Goal: Information Seeking & Learning: Learn about a topic

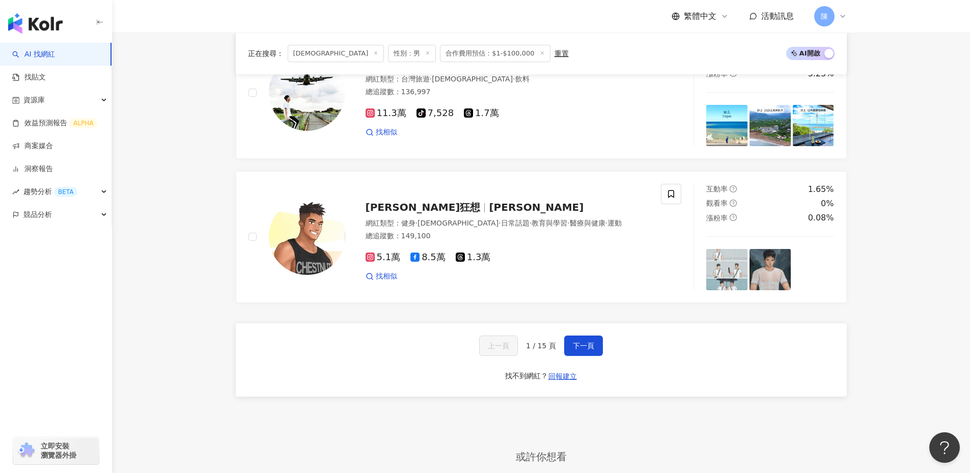
scroll to position [2019, 0]
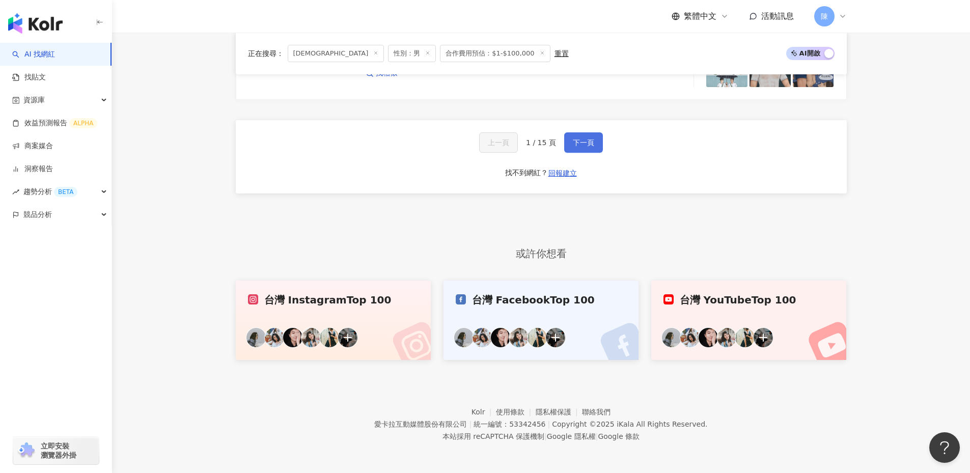
click at [597, 142] on button "下一頁" at bounding box center [583, 142] width 39 height 20
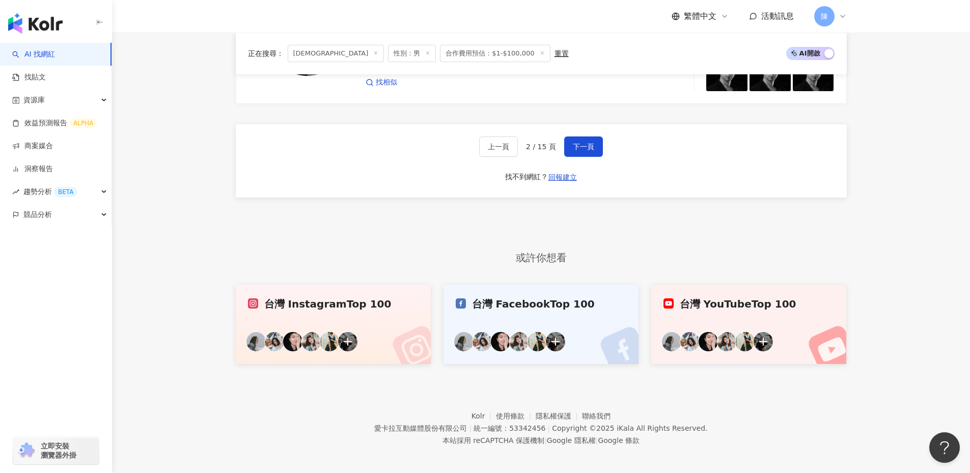
scroll to position [1905, 0]
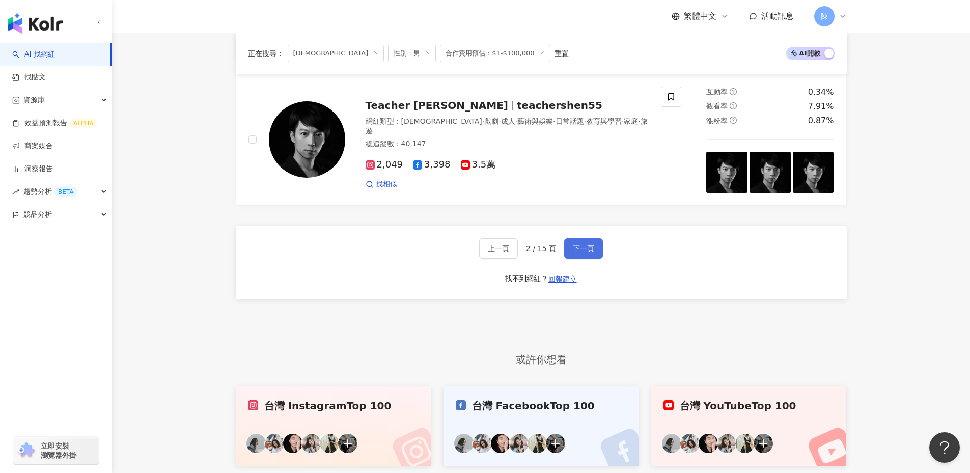
click at [588, 253] on span "下一頁" at bounding box center [583, 248] width 21 height 8
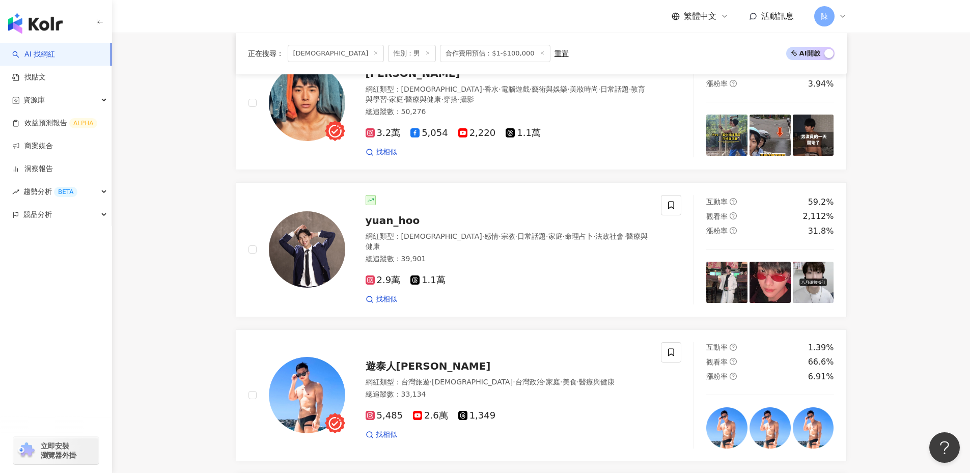
scroll to position [790, 0]
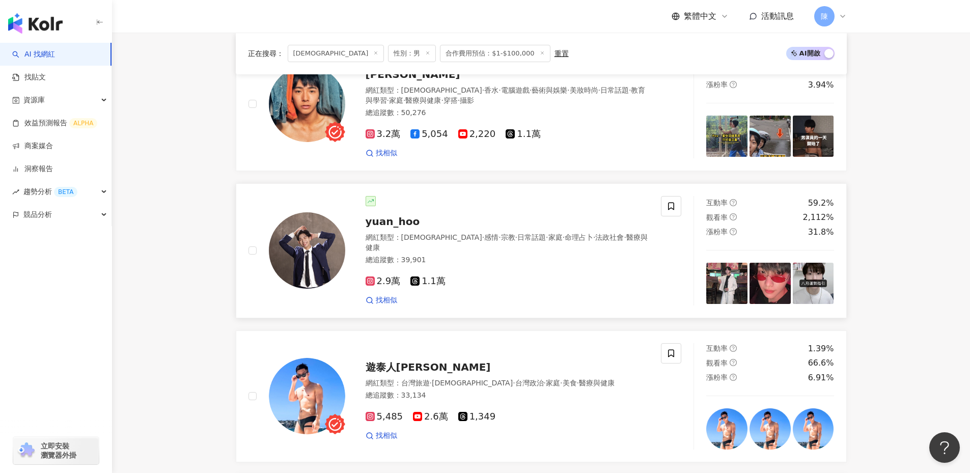
click at [404, 228] on span "yuan_hoo" at bounding box center [393, 221] width 54 height 12
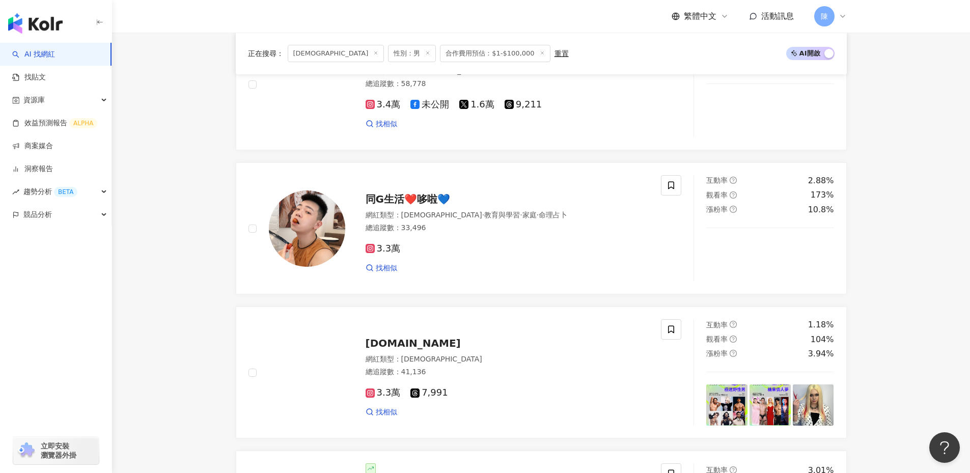
scroll to position [2024, 0]
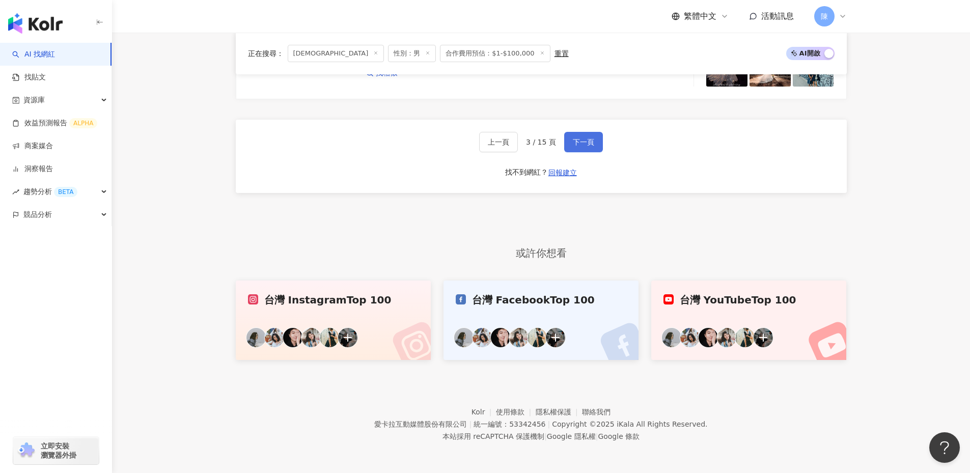
click at [590, 133] on button "下一頁" at bounding box center [583, 142] width 39 height 20
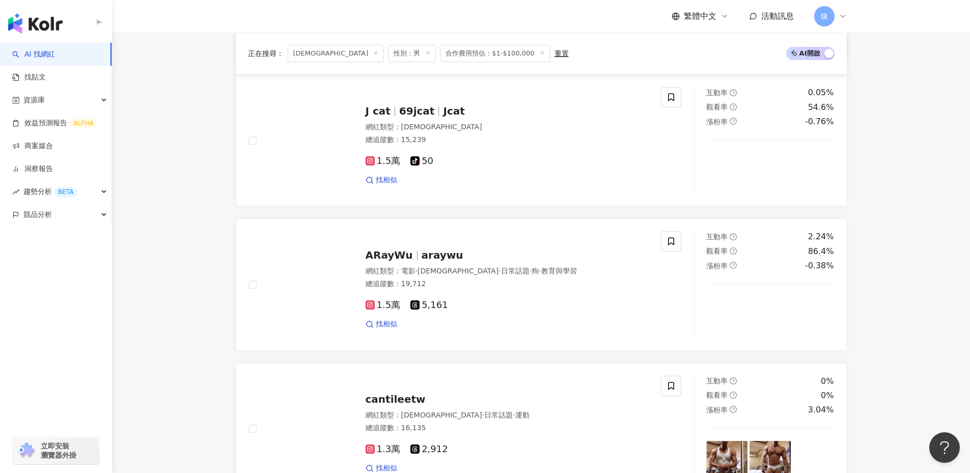
scroll to position [1713, 0]
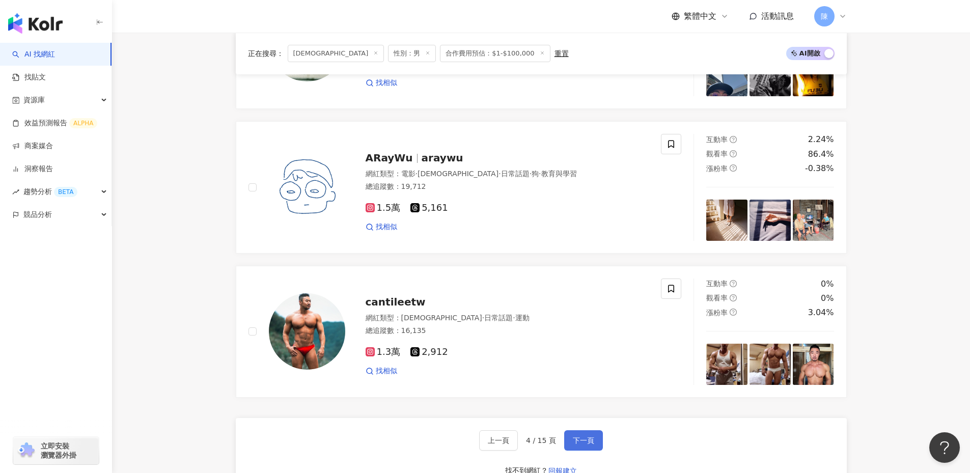
click at [594, 443] on button "下一頁" at bounding box center [583, 440] width 39 height 20
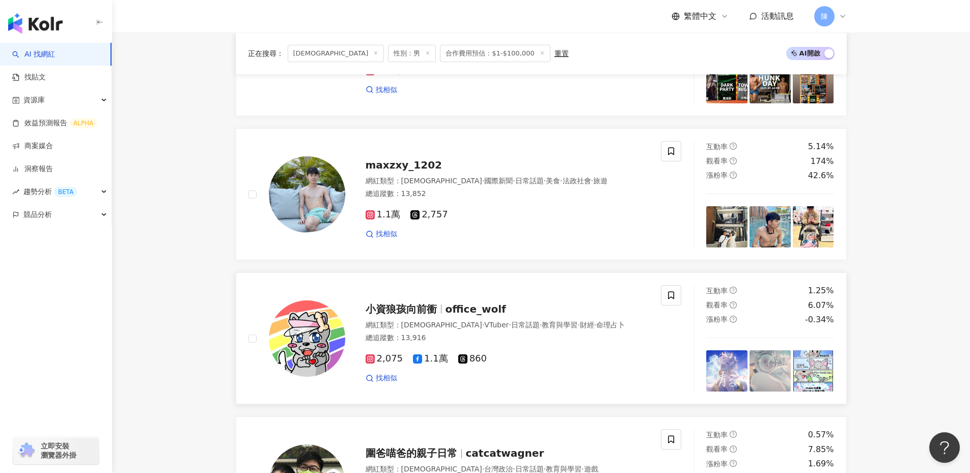
scroll to position [2019, 0]
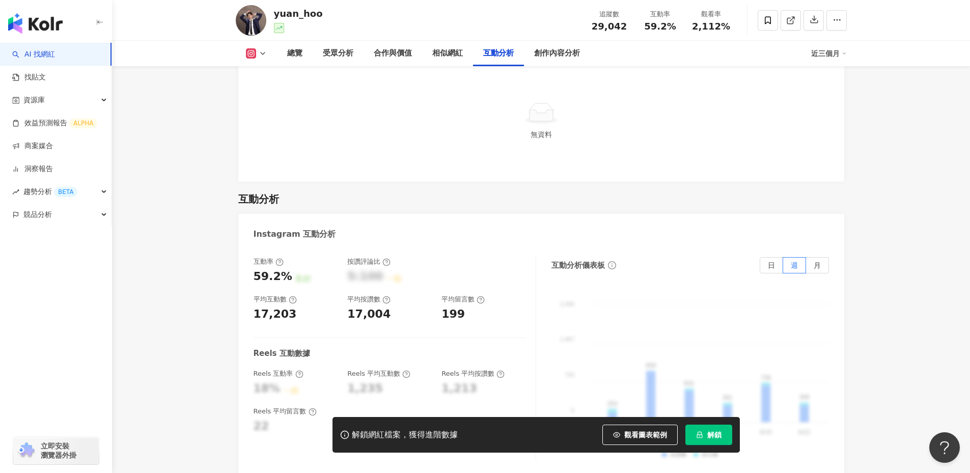
scroll to position [1833, 0]
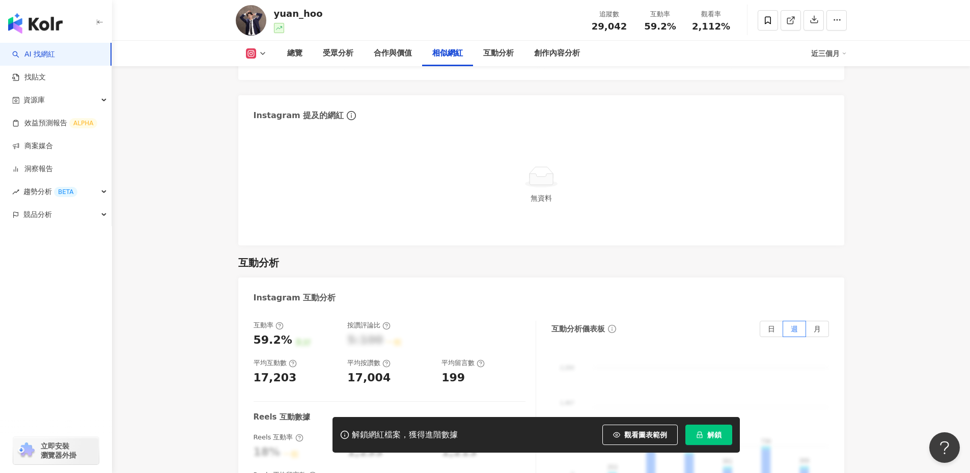
click at [448, 49] on div "相似網紅" at bounding box center [447, 53] width 31 height 12
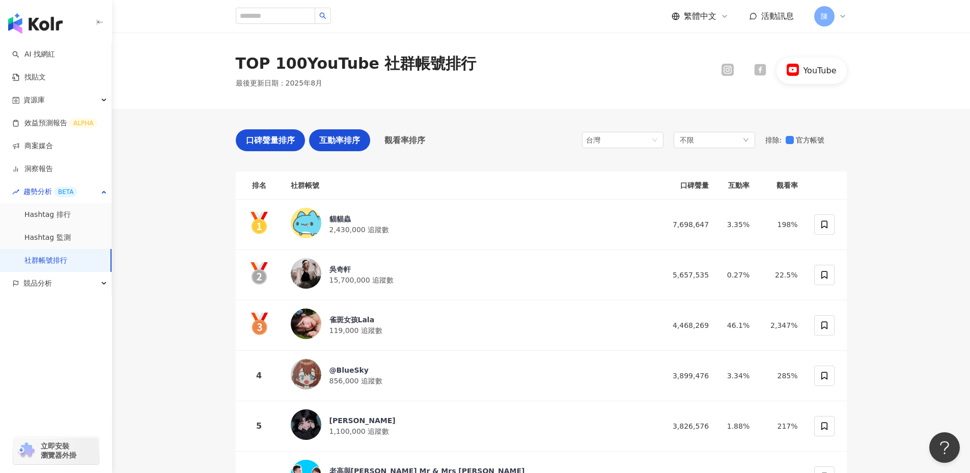
click at [319, 141] on span "互動率排序" at bounding box center [339, 140] width 41 height 13
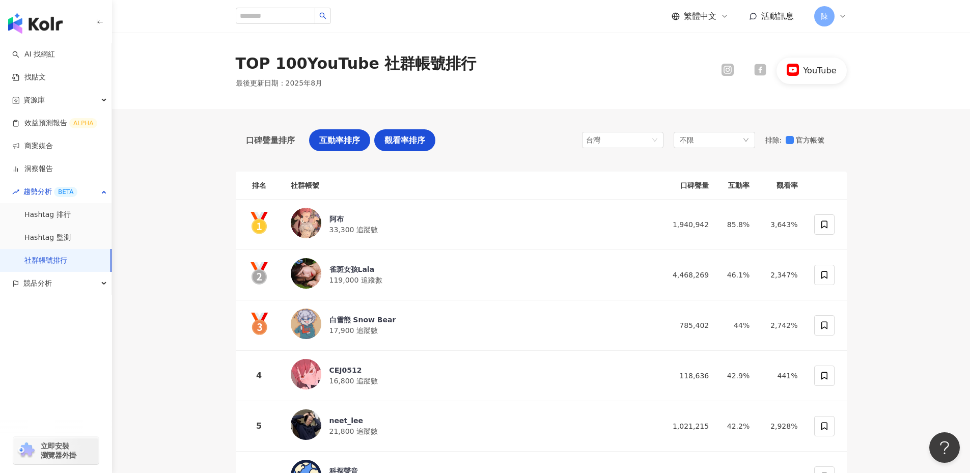
click at [389, 140] on span "觀看率排序" at bounding box center [404, 140] width 41 height 13
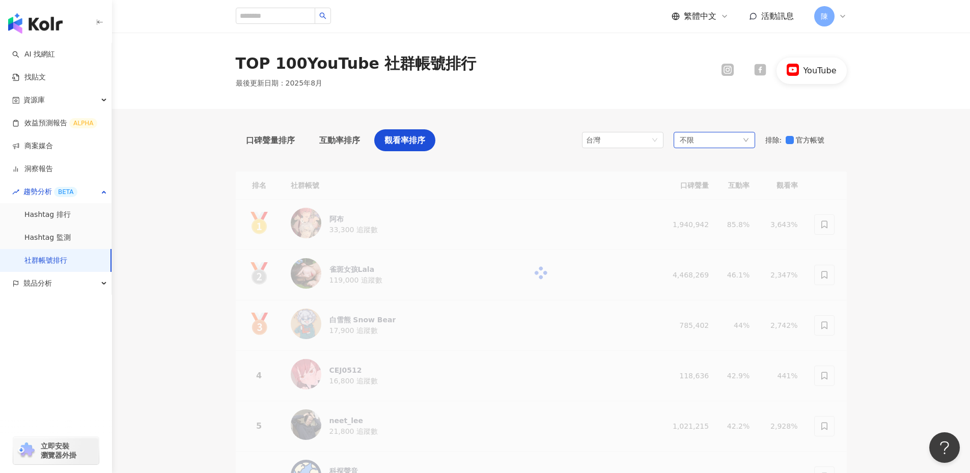
click at [729, 144] on div "不限" at bounding box center [714, 140] width 81 height 16
click at [729, 144] on div "不限 不限 藝術與娛樂 美妝時尚 氣候和環境 日常話題 教育與學習 家庭 財經 美食 命理占卜 遊戲 法政社會 生活風格 影視娛樂 醫療與健康 寵物 攝影 感…" at bounding box center [714, 140] width 81 height 16
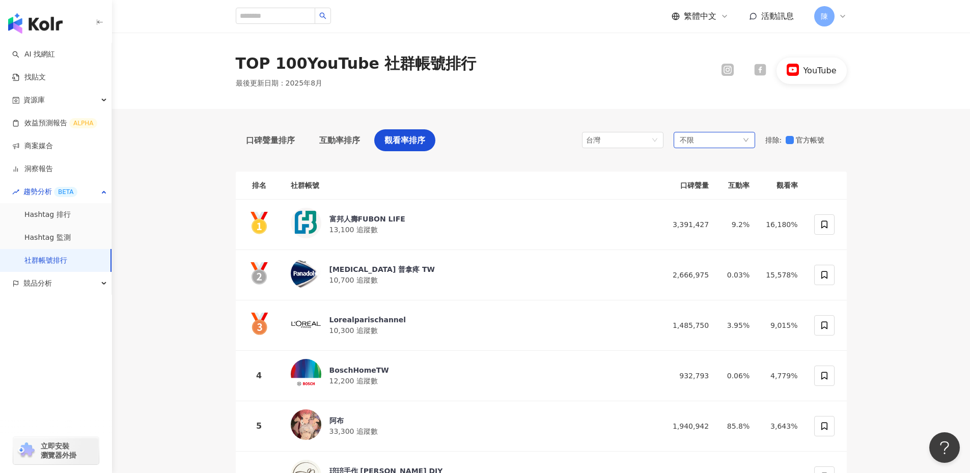
click at [730, 137] on div "不限" at bounding box center [714, 140] width 81 height 16
click at [738, 142] on div "不限" at bounding box center [714, 140] width 81 height 16
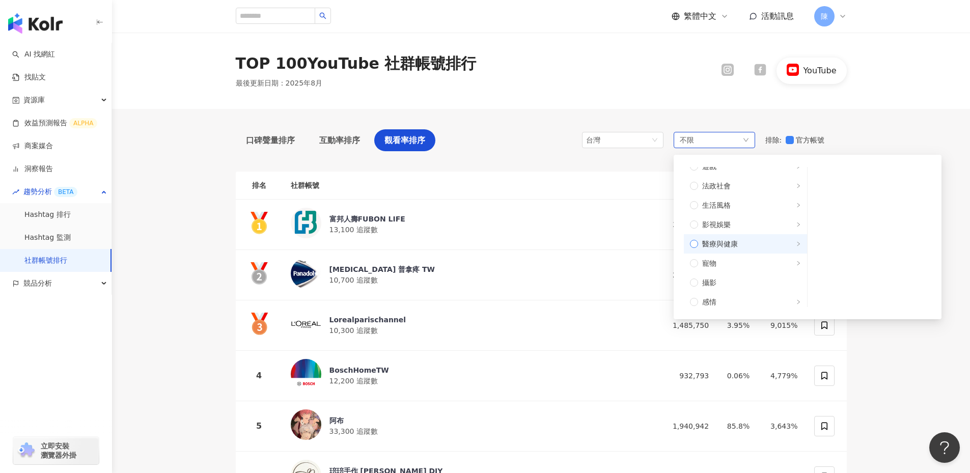
scroll to position [306, 0]
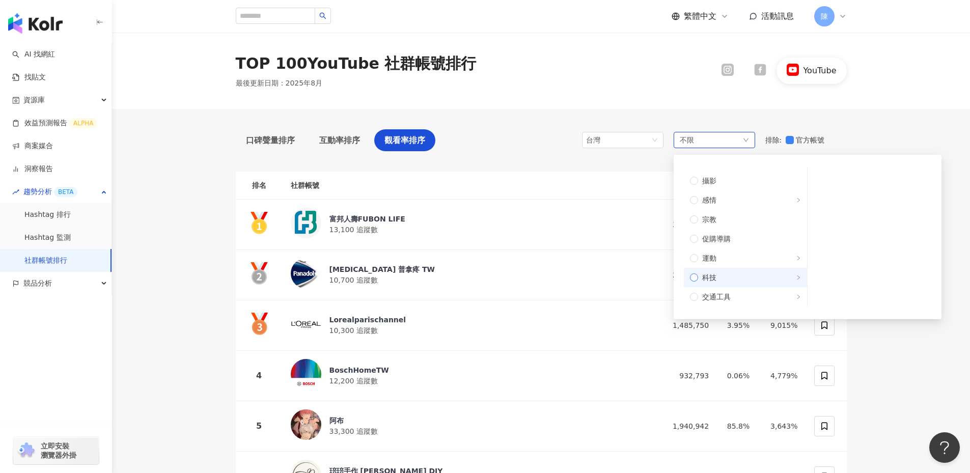
click at [785, 279] on span "科技" at bounding box center [749, 277] width 103 height 11
click at [822, 178] on span "AI & 半導體" at bounding box center [873, 176] width 103 height 11
click at [826, 192] on span "3C家電" at bounding box center [873, 195] width 103 height 11
click at [824, 176] on span "AI & 半導體" at bounding box center [873, 176] width 103 height 11
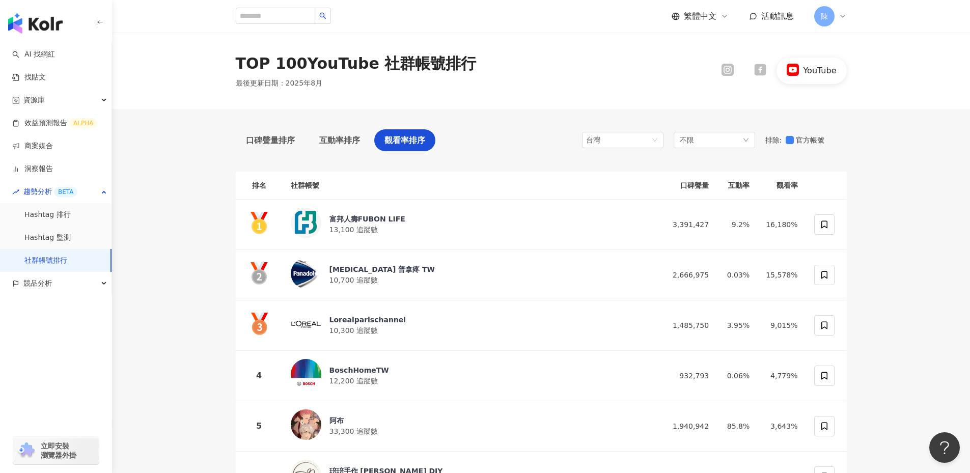
click at [261, 144] on span "口碑聲量排序" at bounding box center [270, 140] width 49 height 13
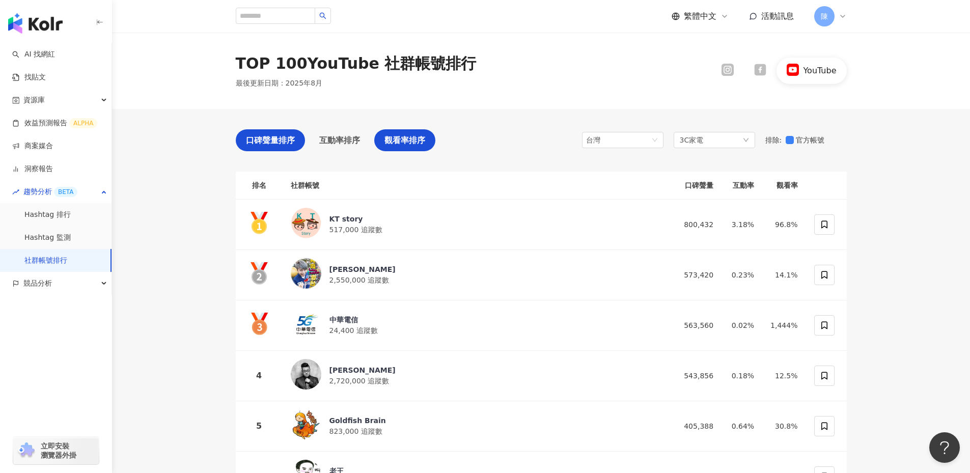
click at [406, 144] on span "觀看率排序" at bounding box center [404, 140] width 41 height 13
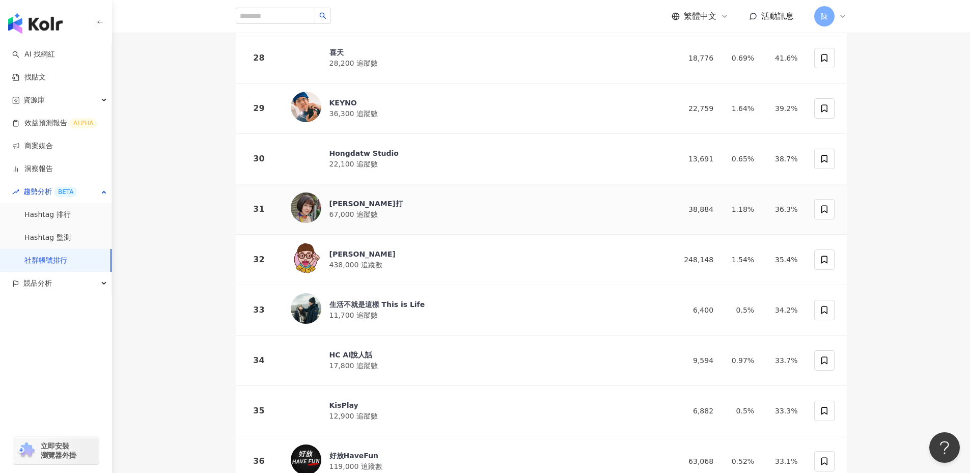
scroll to position [1935, 0]
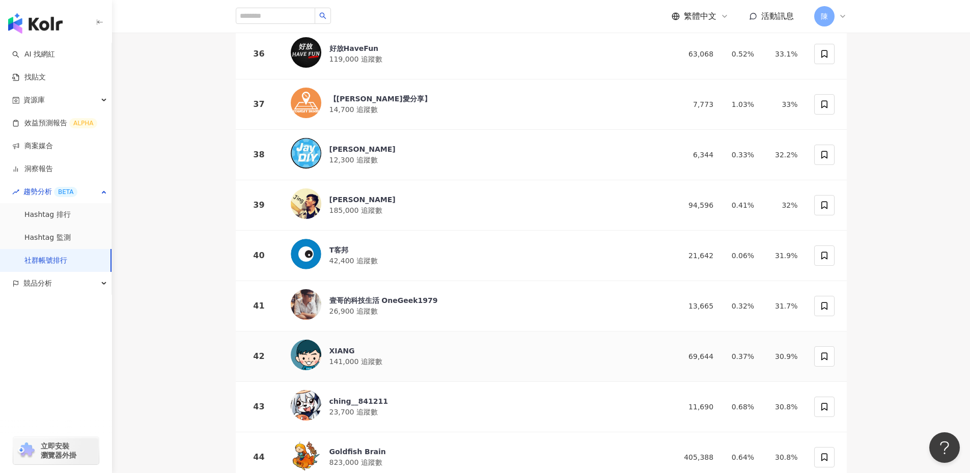
click at [306, 340] on img at bounding box center [306, 355] width 31 height 31
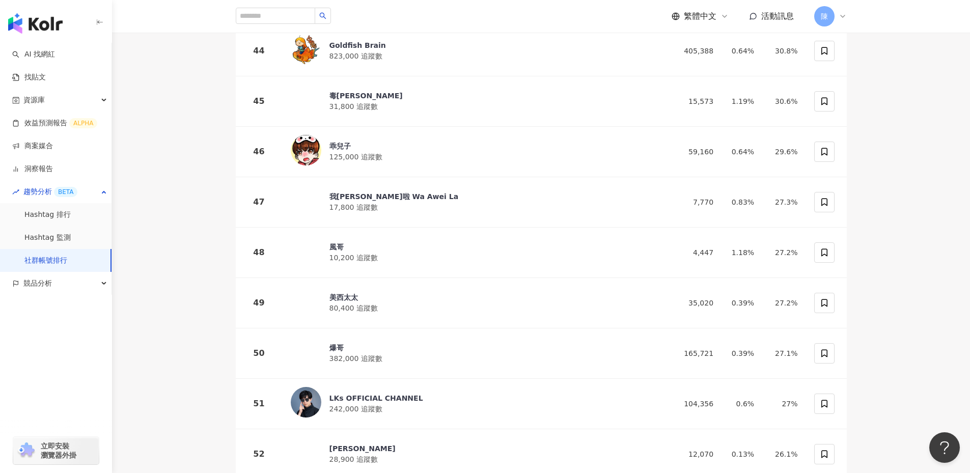
scroll to position [2342, 0]
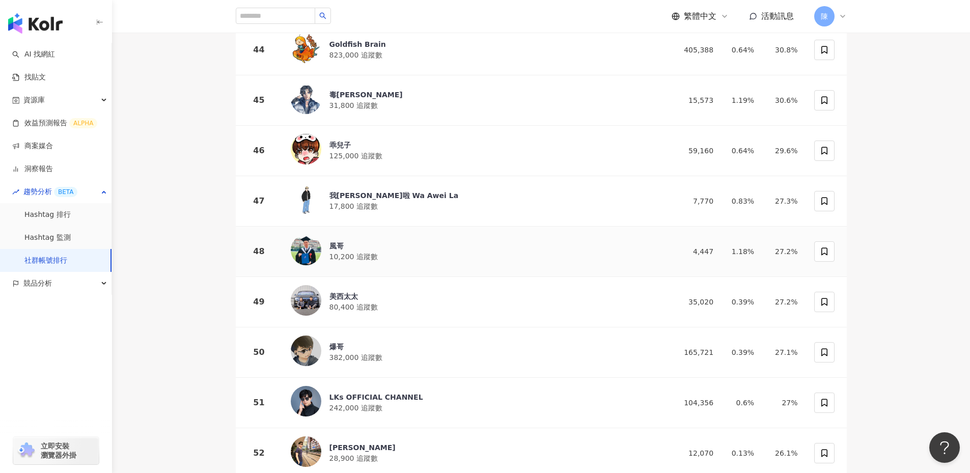
click at [313, 235] on img at bounding box center [306, 250] width 31 height 31
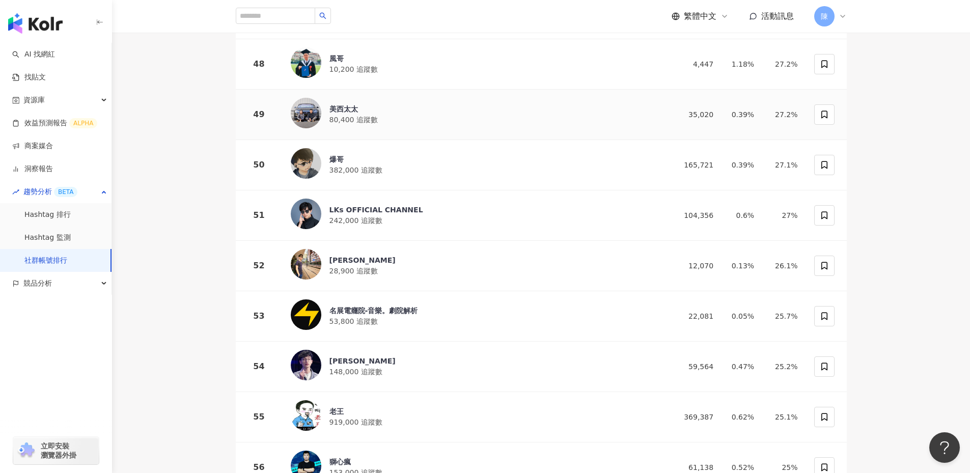
scroll to position [2546, 0]
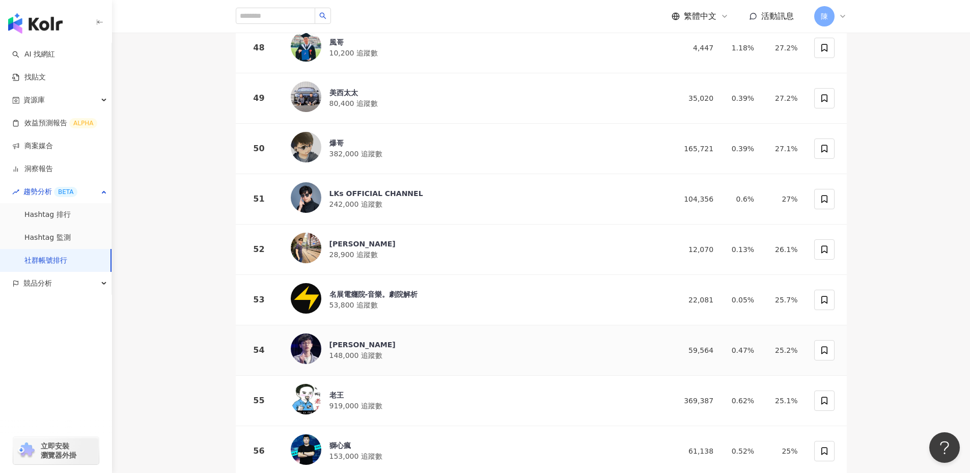
click at [315, 334] on img at bounding box center [306, 349] width 31 height 31
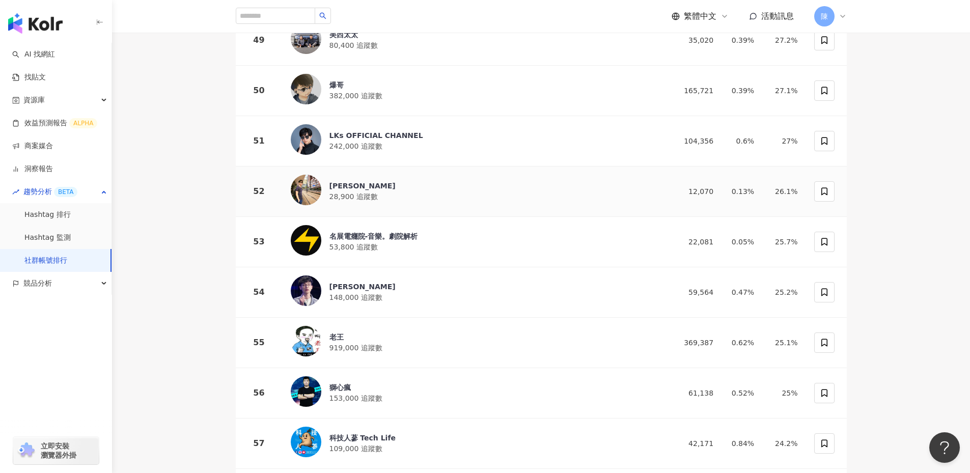
scroll to position [2750, 0]
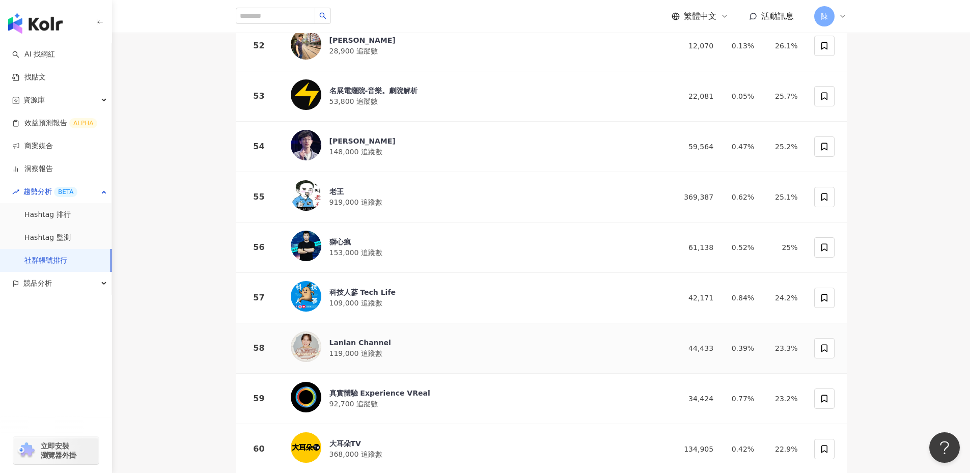
click at [380, 338] on div "Lanlan Channel" at bounding box center [360, 343] width 62 height 10
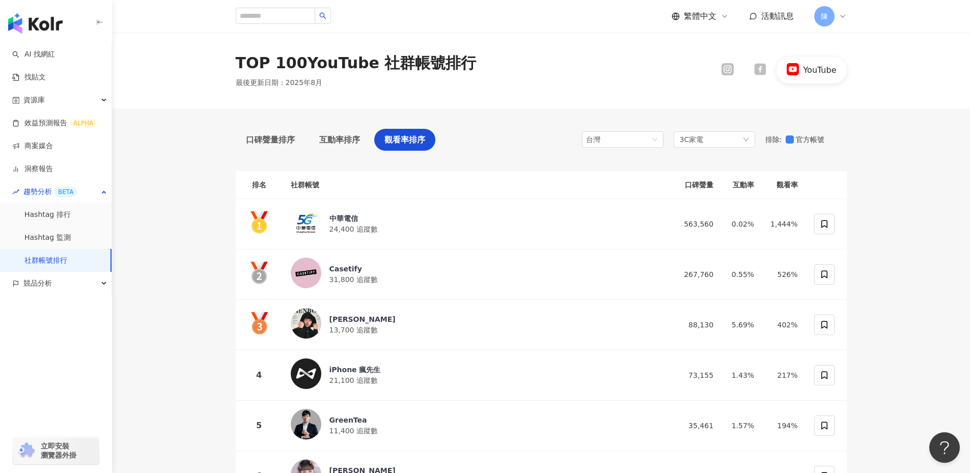
scroll to position [0, 0]
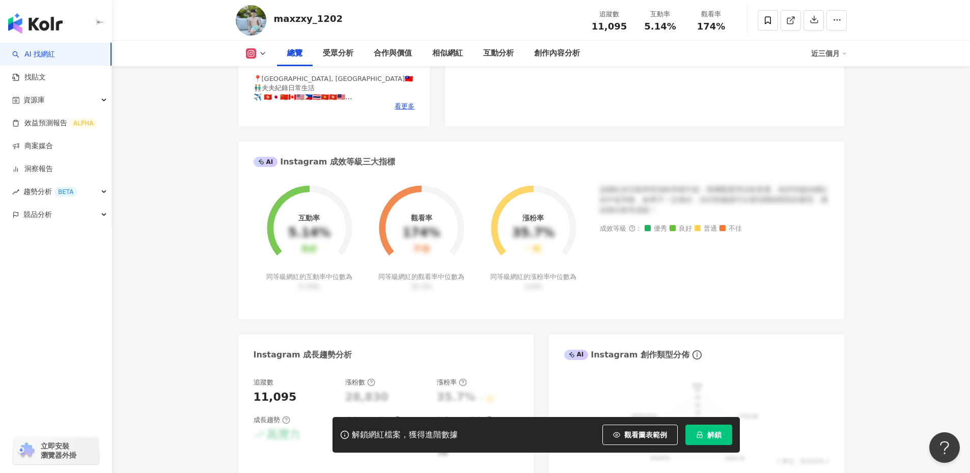
scroll to position [102, 0]
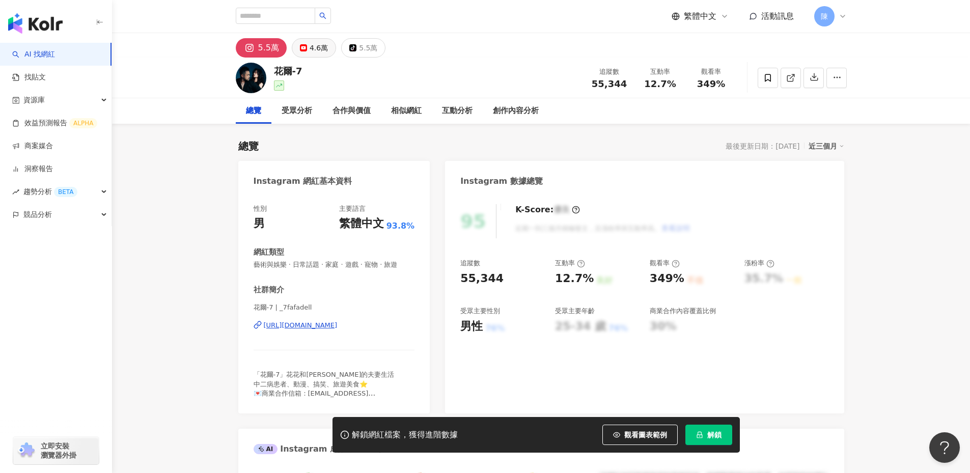
click at [310, 46] on div "4.6萬" at bounding box center [319, 48] width 18 height 14
click at [307, 46] on button "4.6萬" at bounding box center [314, 47] width 44 height 19
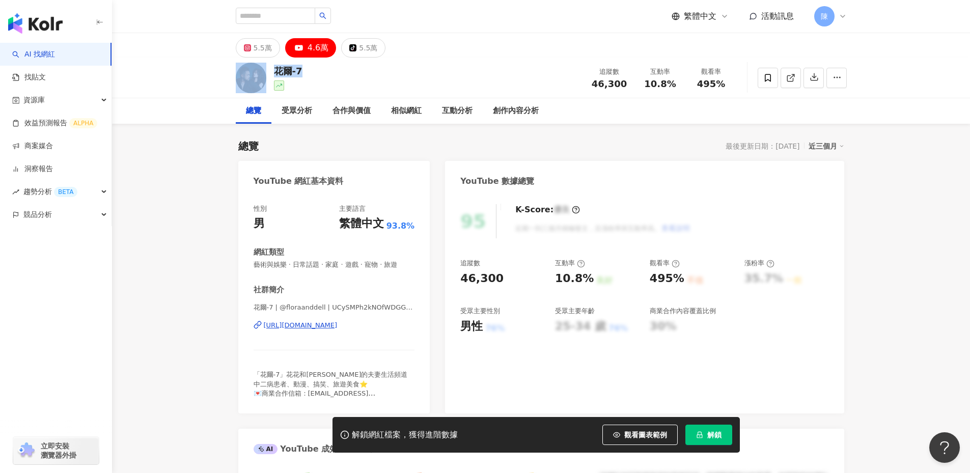
drag, startPoint x: 310, startPoint y: 70, endPoint x: 259, endPoint y: 70, distance: 50.4
click at [259, 70] on div "花爾-7 追蹤數 46,300 互動率 10.8% 觀看率 495%" at bounding box center [541, 78] width 652 height 40
click at [447, 71] on div "花爾-7 追蹤數 46,300 互動率 10.8% 觀看率 495%" at bounding box center [541, 78] width 652 height 40
drag, startPoint x: 318, startPoint y: 73, endPoint x: 270, endPoint y: 73, distance: 48.4
click at [270, 73] on div "花爾-7 追蹤數 46,300 互動率 10.8% 觀看率 495%" at bounding box center [541, 78] width 652 height 40
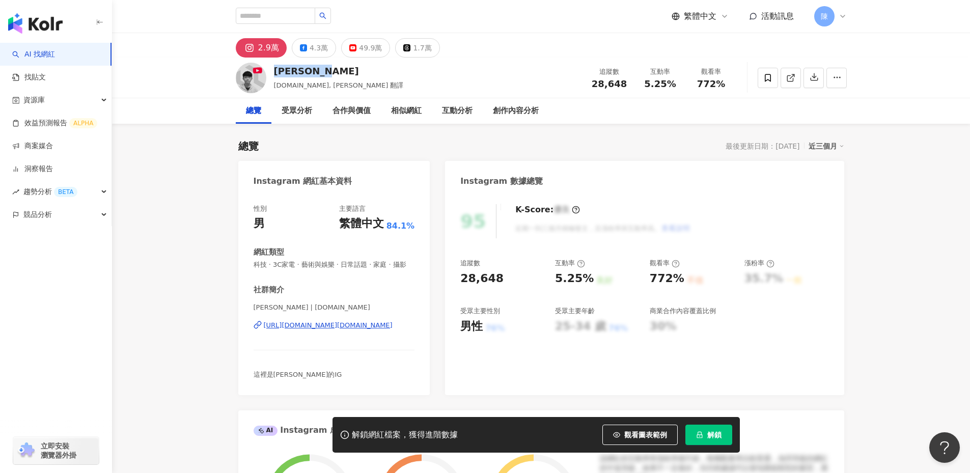
drag, startPoint x: 323, startPoint y: 72, endPoint x: 271, endPoint y: 69, distance: 52.0
click at [271, 69] on div "[PERSON_NAME][DOMAIN_NAME], Linzin 翻譯 追蹤數 28,648 互動率 5.25% 觀看率 772%" at bounding box center [541, 78] width 652 height 40
drag, startPoint x: 271, startPoint y: 69, endPoint x: 276, endPoint y: 71, distance: 5.5
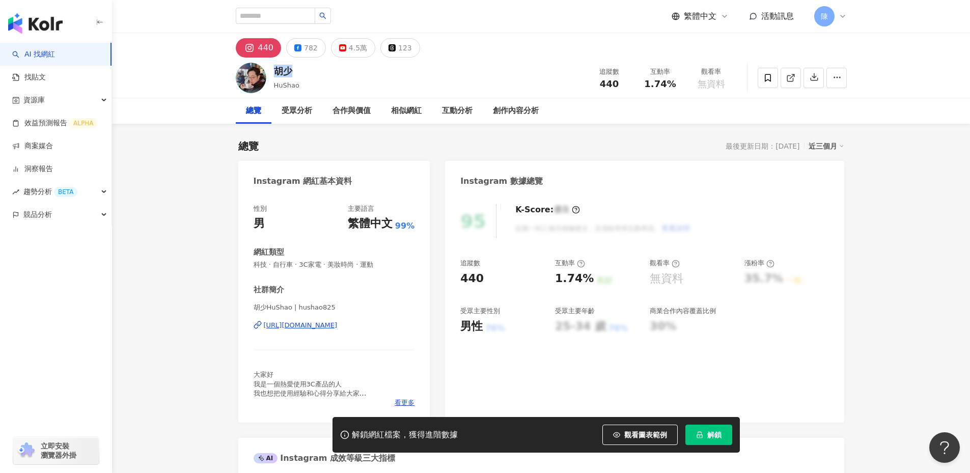
drag, startPoint x: 294, startPoint y: 75, endPoint x: 278, endPoint y: 72, distance: 17.0
click at [278, 72] on div "胡少" at bounding box center [286, 71] width 25 height 13
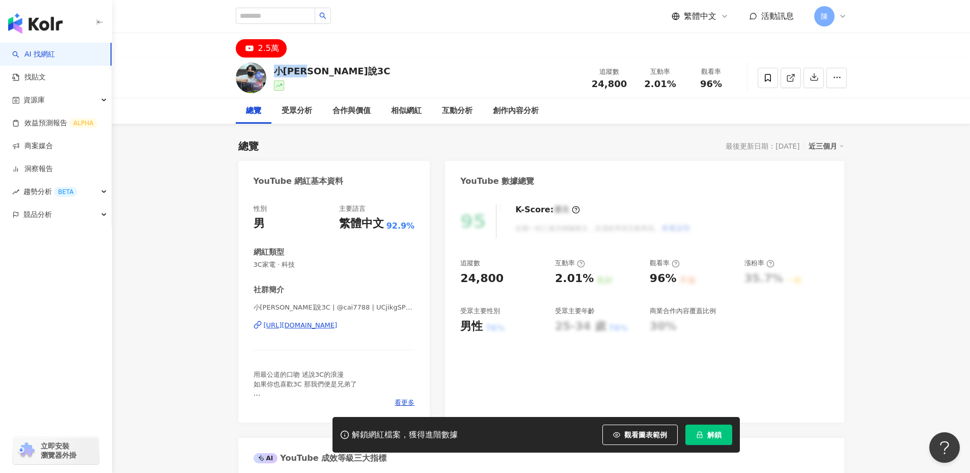
click at [275, 68] on div "小[PERSON_NAME]說3C 追蹤數 24,800 互動率 2.01% 觀看率 96%" at bounding box center [541, 78] width 652 height 40
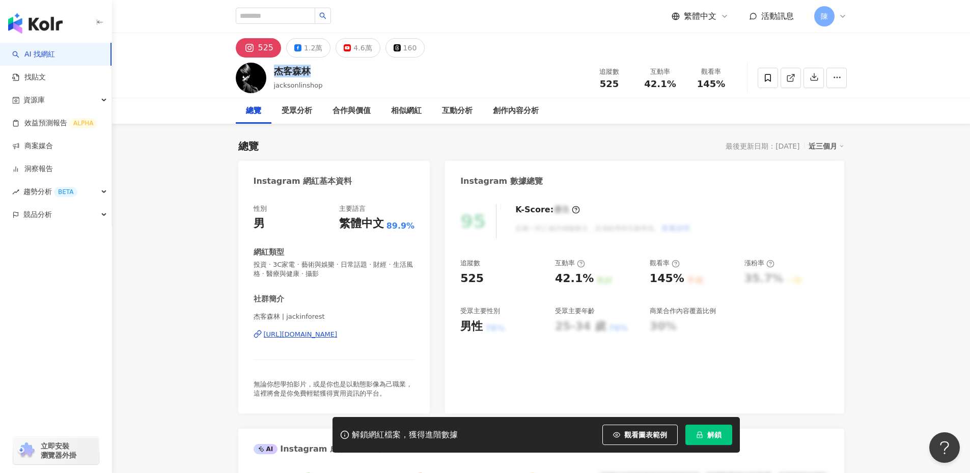
drag, startPoint x: 307, startPoint y: 65, endPoint x: 274, endPoint y: 62, distance: 32.7
click at [274, 62] on div "杰客森林 jacksonlinshop 追蹤數 525 互動率 42.1% 觀看率 145%" at bounding box center [541, 78] width 652 height 40
drag, startPoint x: 274, startPoint y: 62, endPoint x: 280, endPoint y: 69, distance: 9.1
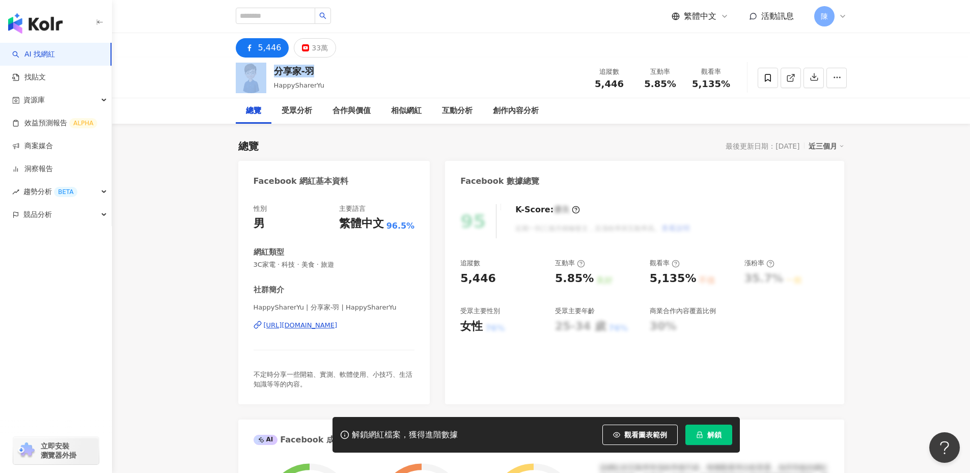
drag, startPoint x: 322, startPoint y: 67, endPoint x: 257, endPoint y: 74, distance: 65.5
click at [257, 74] on div "分享家-羽 HappySharerYu 追蹤數 5,446 互動率 5.85% 觀看率 5,135%" at bounding box center [541, 78] width 652 height 40
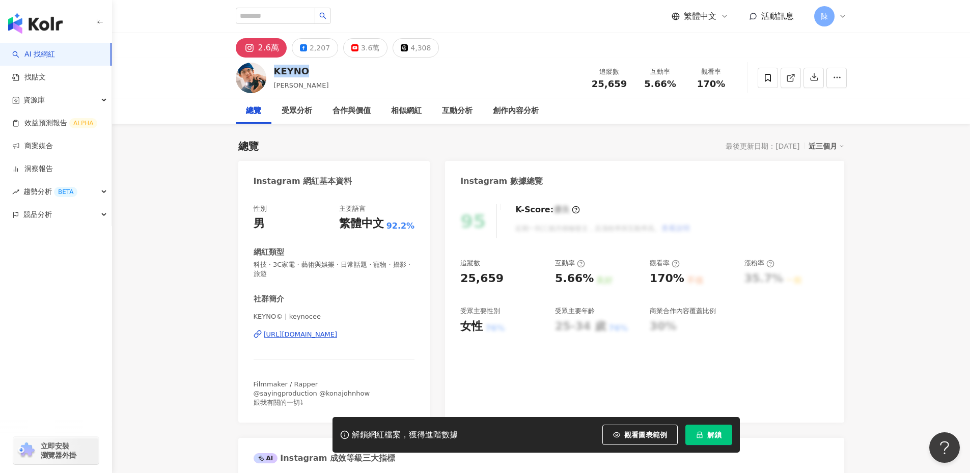
drag, startPoint x: 308, startPoint y: 72, endPoint x: 273, endPoint y: 70, distance: 34.1
click at [274, 70] on div "KEYNO" at bounding box center [301, 71] width 55 height 13
copy div "KEYNO"
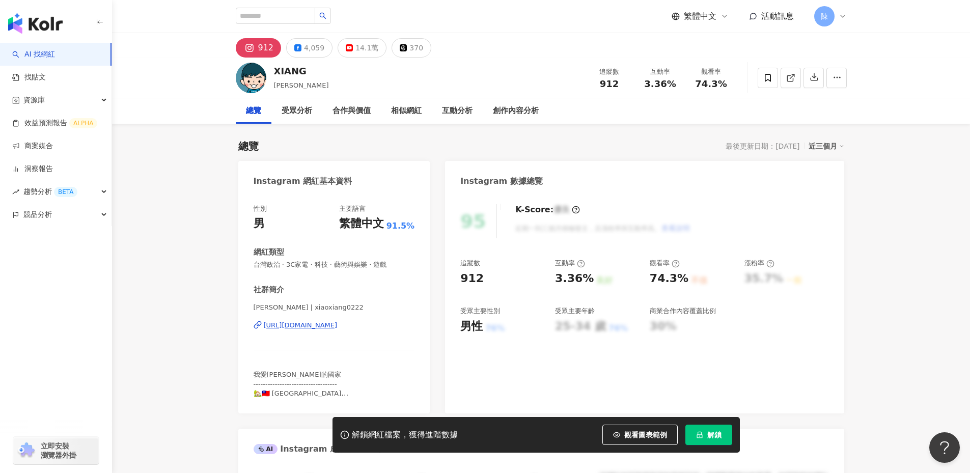
click at [363, 53] on div "14.1萬" at bounding box center [366, 48] width 23 height 14
click at [358, 48] on div "14.1萬" at bounding box center [366, 48] width 23 height 14
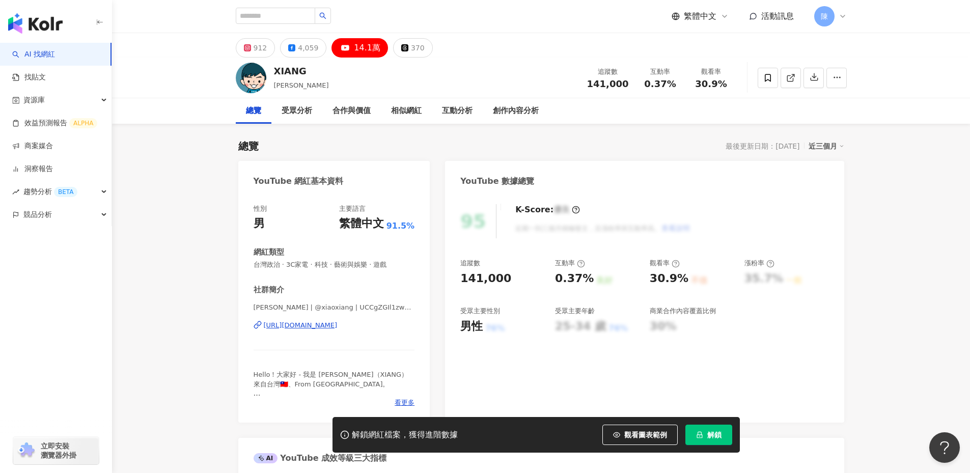
drag, startPoint x: 342, startPoint y: 329, endPoint x: 555, endPoint y: 11, distance: 383.3
click at [349, 331] on div "小翔 XIANG | @xiaoxiang | UCCgZGIl1zwqs7BbB1Vf642A https://www.youtube.com/channe…" at bounding box center [334, 333] width 161 height 60
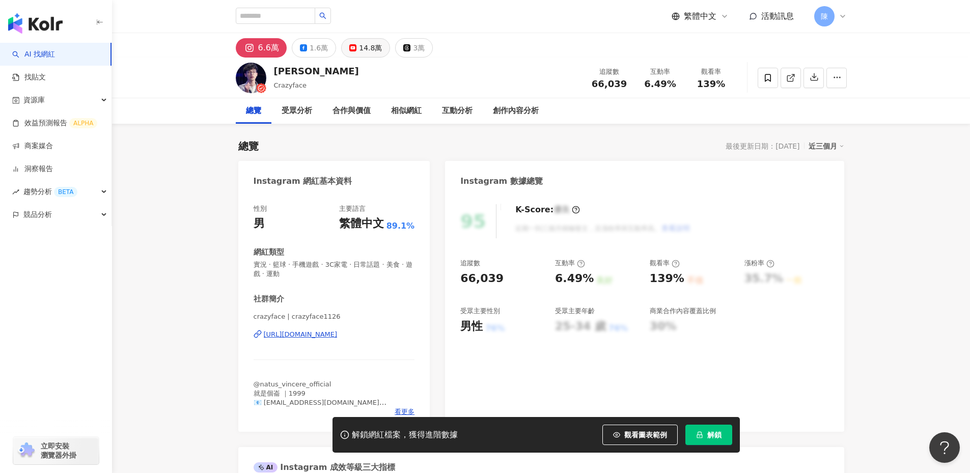
click at [362, 51] on div "14.8萬" at bounding box center [370, 48] width 23 height 14
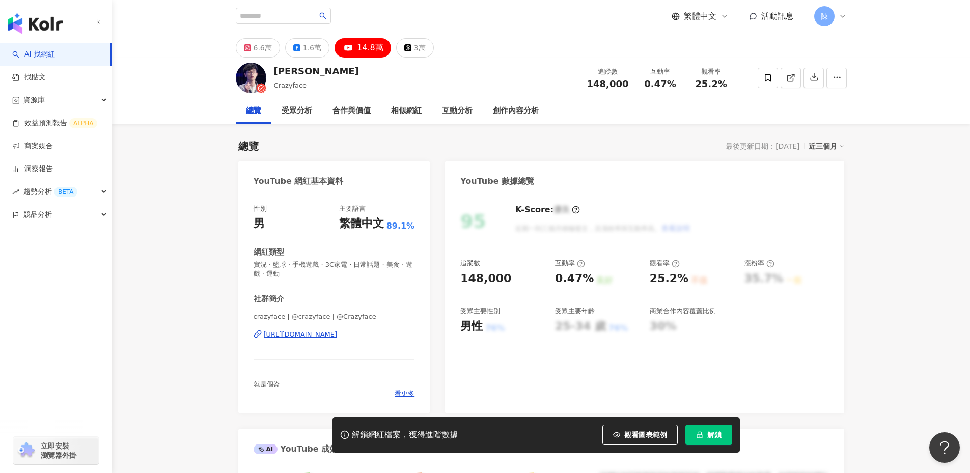
click at [338, 336] on div "https://www.youtube.com/channel/UC-oh88zGjjearmU1YQo3aeQ" at bounding box center [301, 334] width 74 height 9
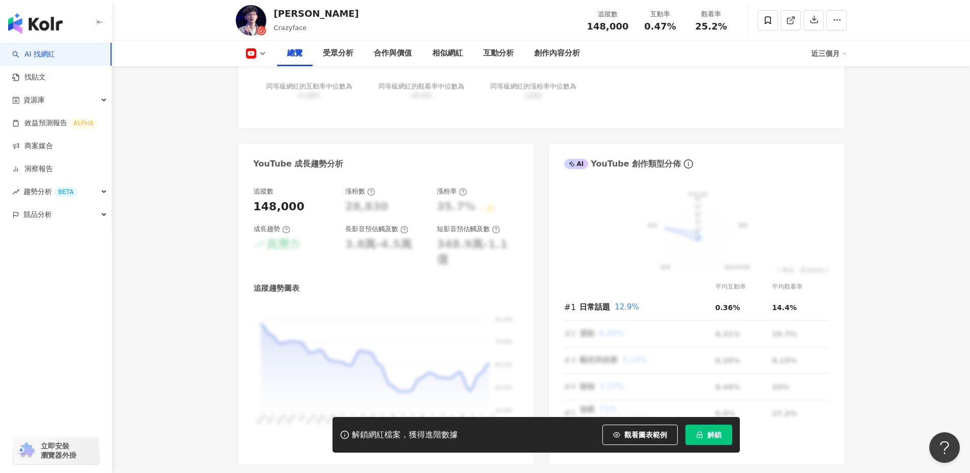
scroll to position [509, 0]
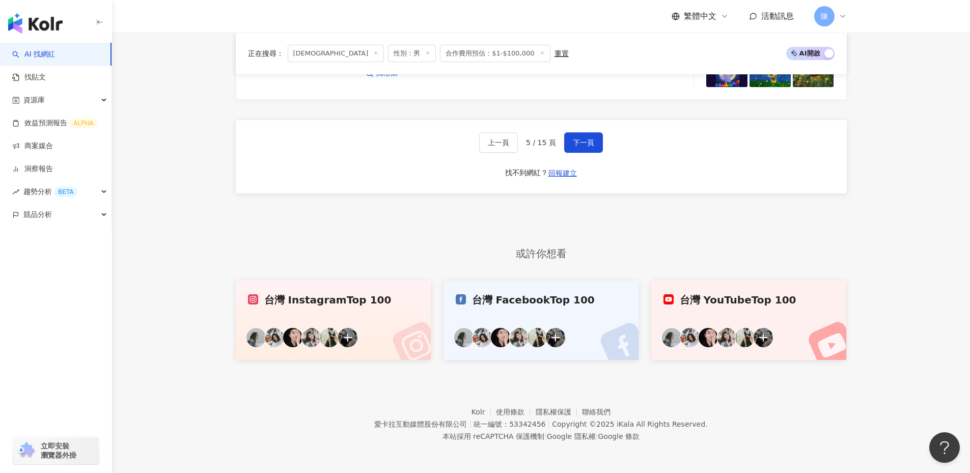
scroll to position [0, 501]
click at [574, 147] on span "下一頁" at bounding box center [583, 142] width 21 height 8
click at [583, 140] on span "下一頁" at bounding box center [583, 142] width 21 height 8
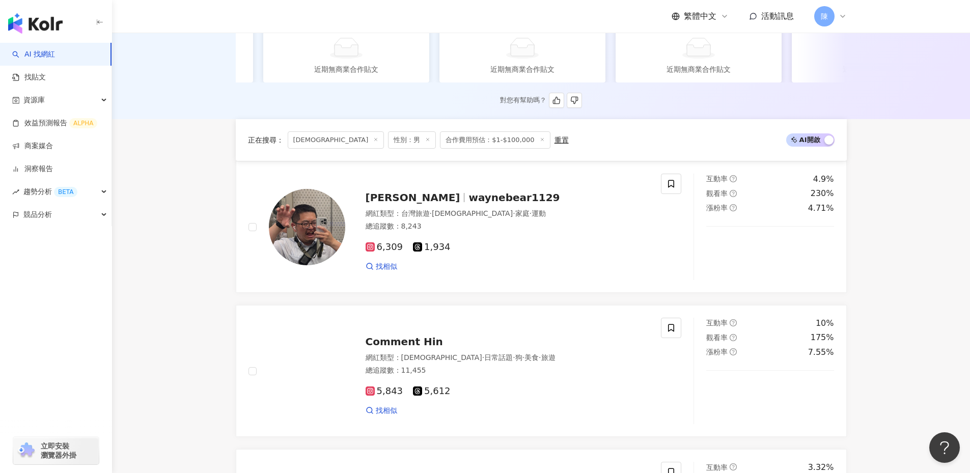
scroll to position [0, 0]
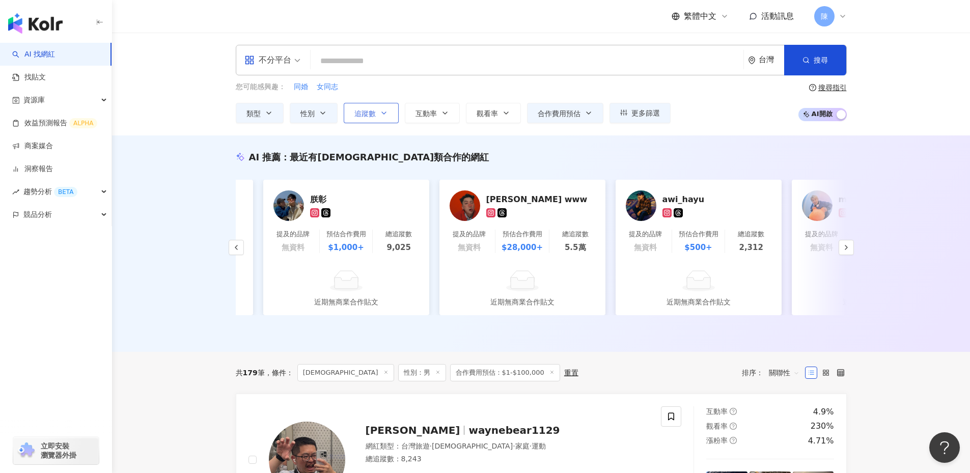
click at [378, 118] on button "追蹤數" at bounding box center [371, 113] width 55 height 20
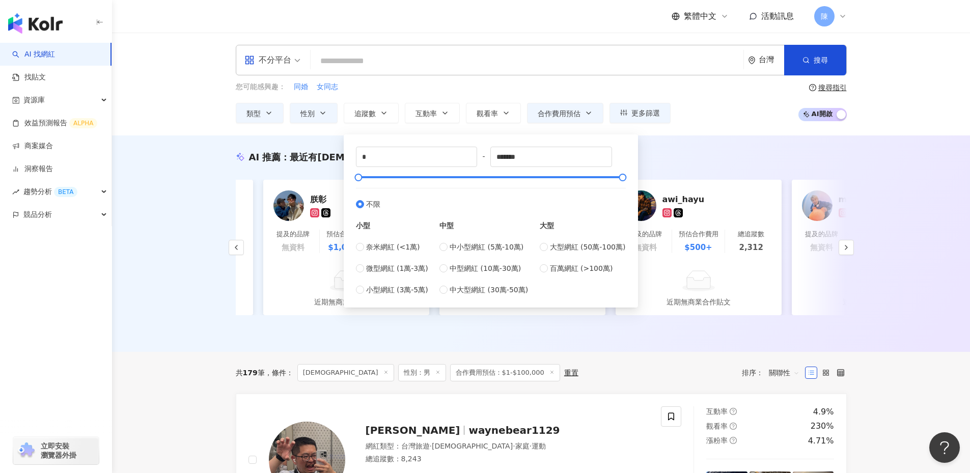
type input "*****"
click at [362, 273] on label "微型網紅 (1萬-3萬)" at bounding box center [392, 268] width 72 height 11
type input "*****"
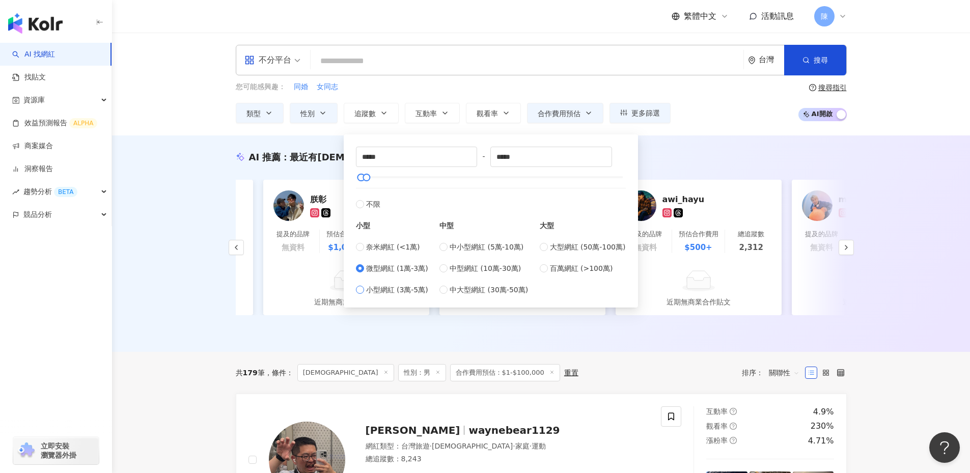
type input "*****"
click at [748, 129] on div "不分平台 台灣 搜尋 您可能感興趣： 同婚 女同志 類型 性別 追蹤數 互動率 觀看率 合作費用預估 更多篩選 ***** - ***** 不限 小型 奈米網…" at bounding box center [541, 84] width 858 height 103
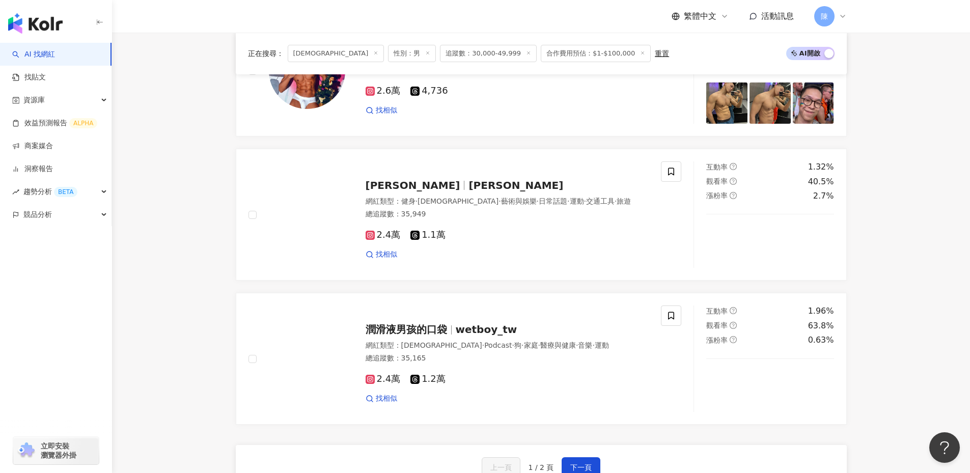
scroll to position [1731, 0]
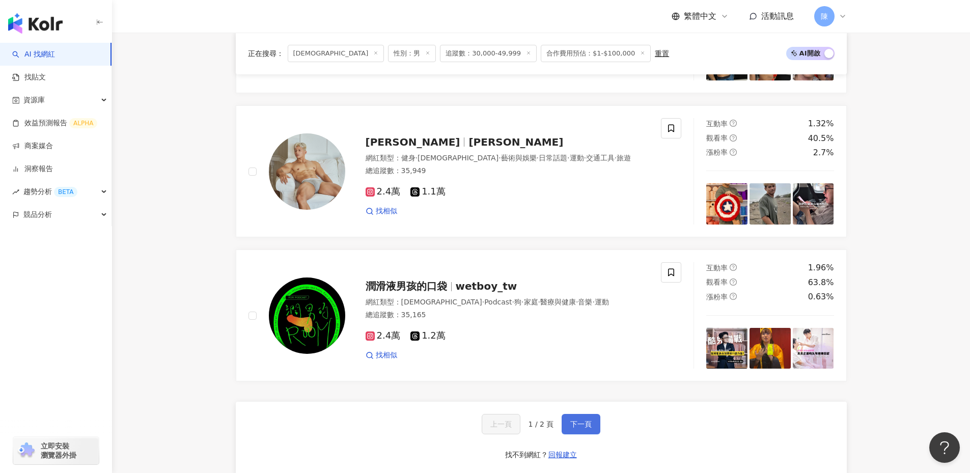
click at [570, 434] on button "下一頁" at bounding box center [581, 424] width 39 height 20
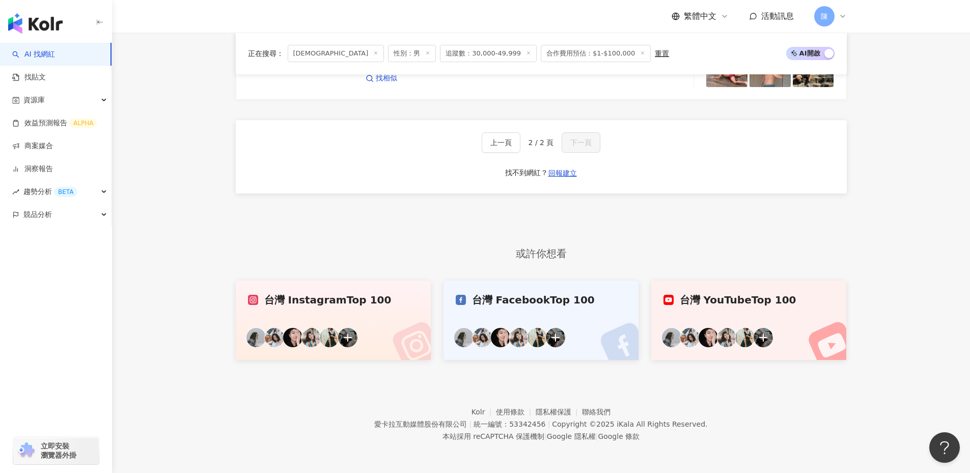
scroll to position [127, 0]
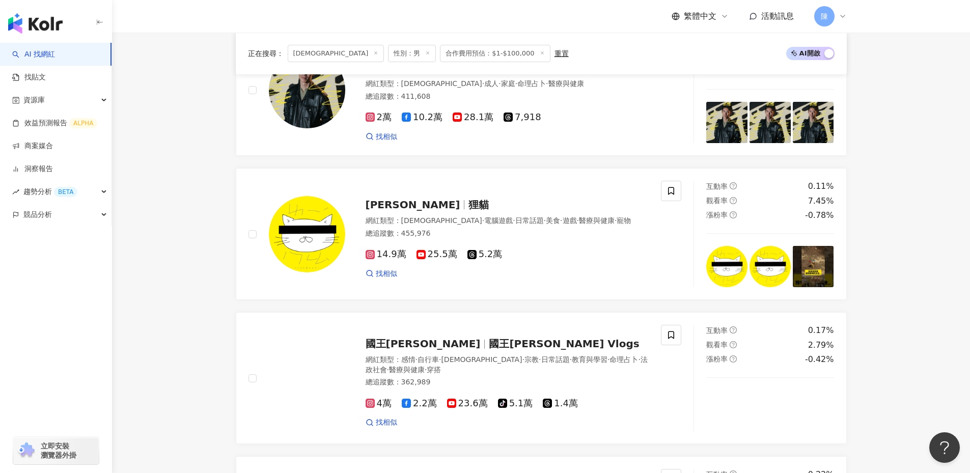
scroll to position [509, 0]
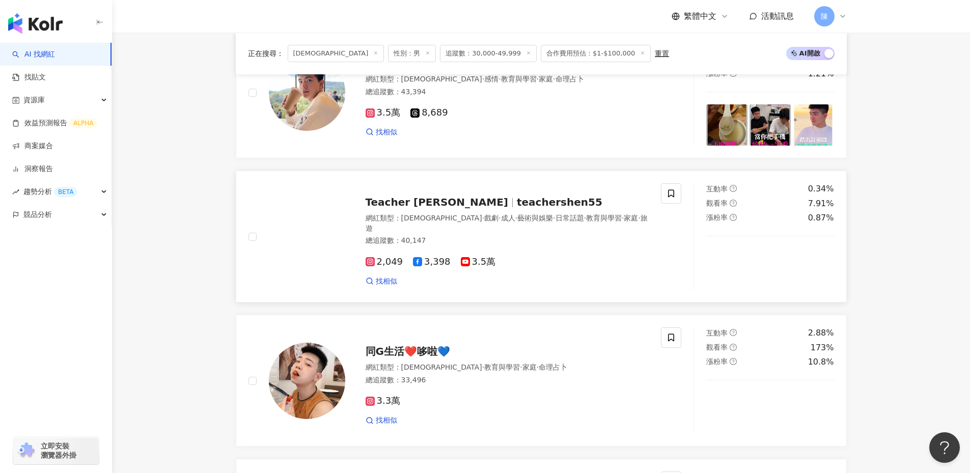
scroll to position [595, 0]
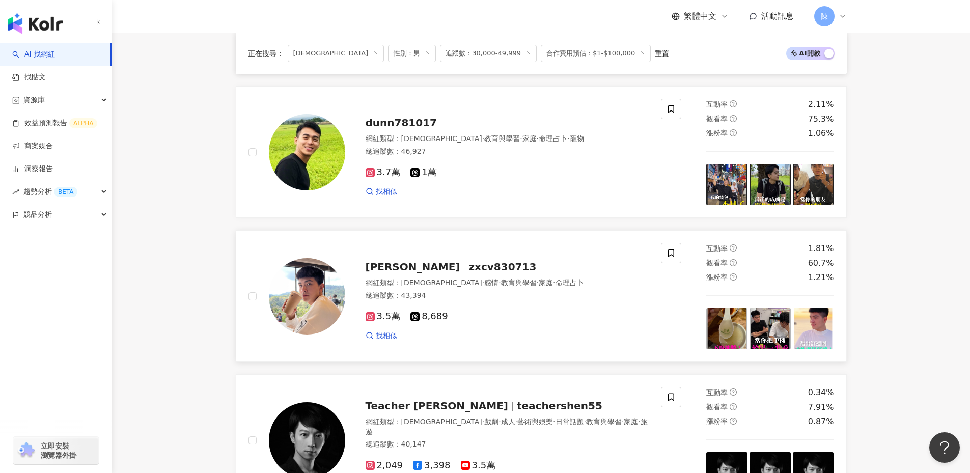
click at [313, 299] on img at bounding box center [307, 296] width 76 height 76
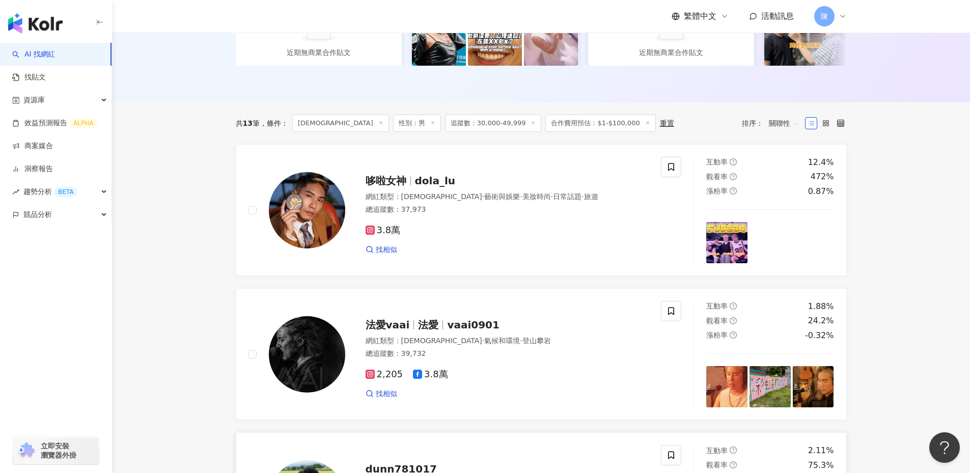
scroll to position [0, 0]
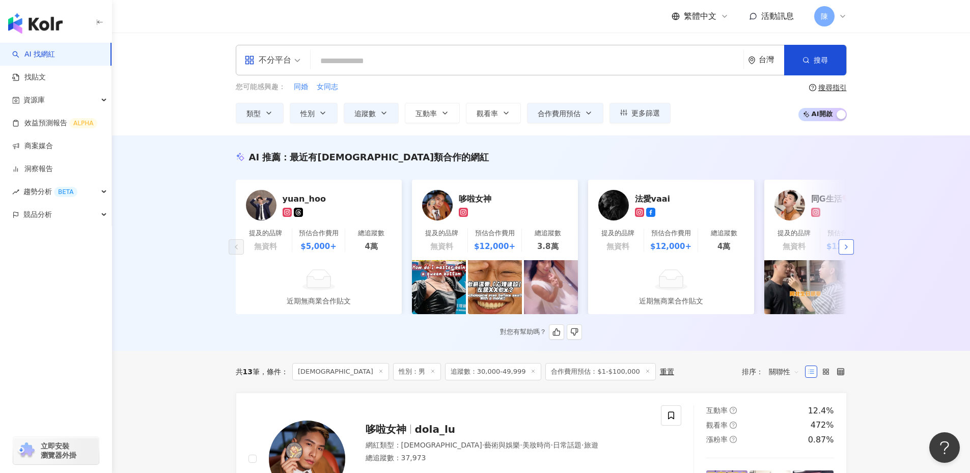
click at [847, 249] on icon "button" at bounding box center [846, 247] width 8 height 8
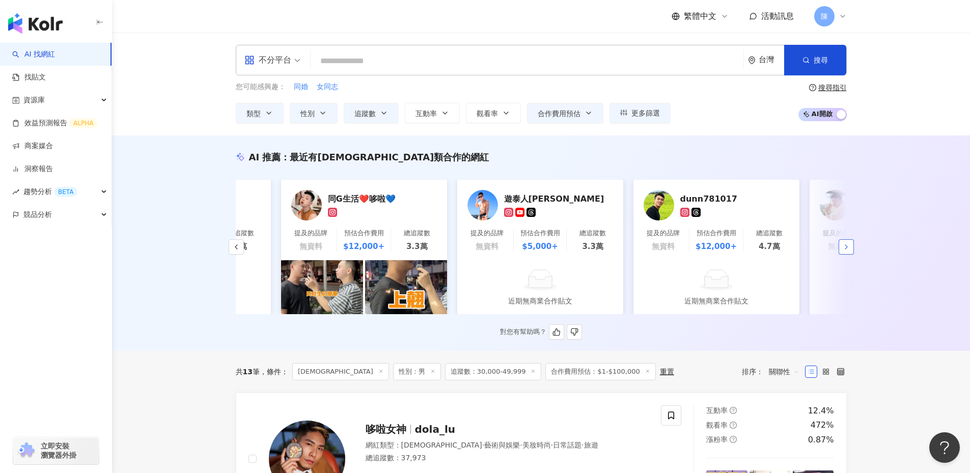
scroll to position [0, 529]
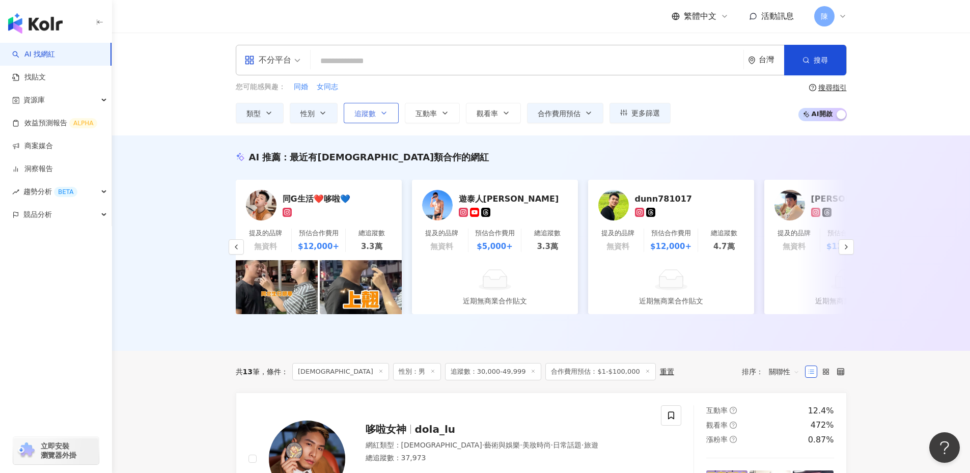
click at [369, 113] on span "追蹤數" at bounding box center [364, 113] width 21 height 8
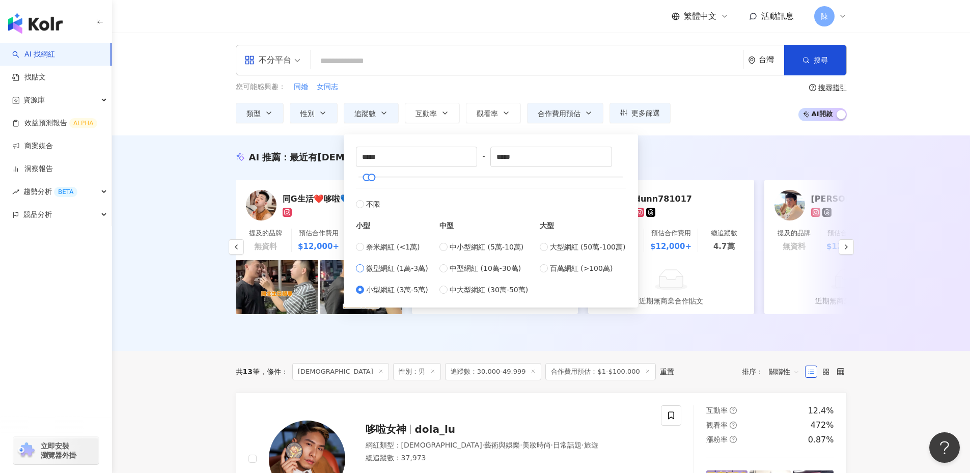
click at [405, 267] on span "微型網紅 (1萬-3萬)" at bounding box center [397, 268] width 62 height 11
type input "*****"
click at [735, 119] on div "您可能感興趣： 同婚 女同志 類型 性別 追蹤數 互動率 觀看率 合作費用預估 更多篩選 ***** - ***** 不限 小型 奈米網紅 (<1萬) 微型網…" at bounding box center [541, 102] width 611 height 42
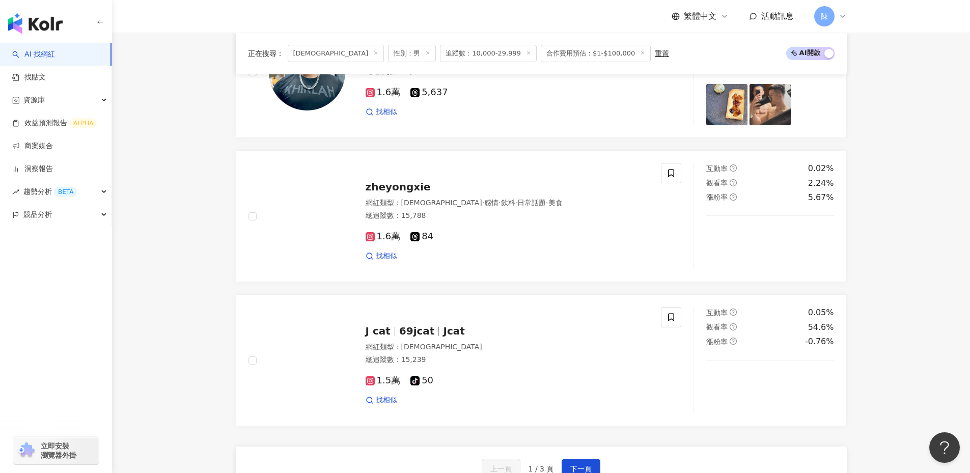
scroll to position [1629, 0]
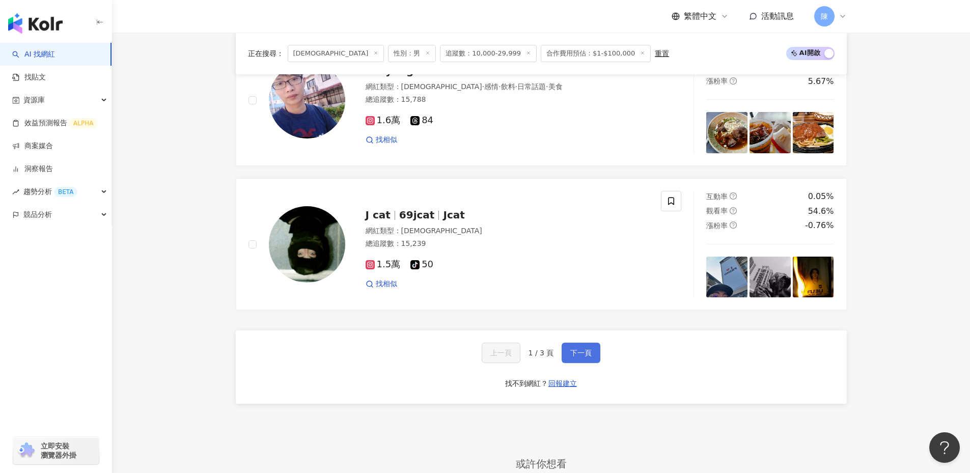
click at [570, 351] on span "下一頁" at bounding box center [580, 353] width 21 height 8
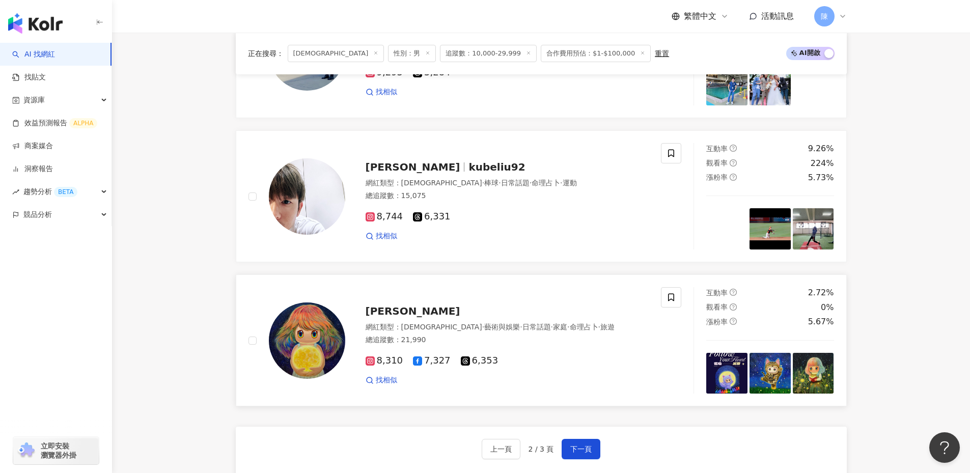
scroll to position [1426, 0]
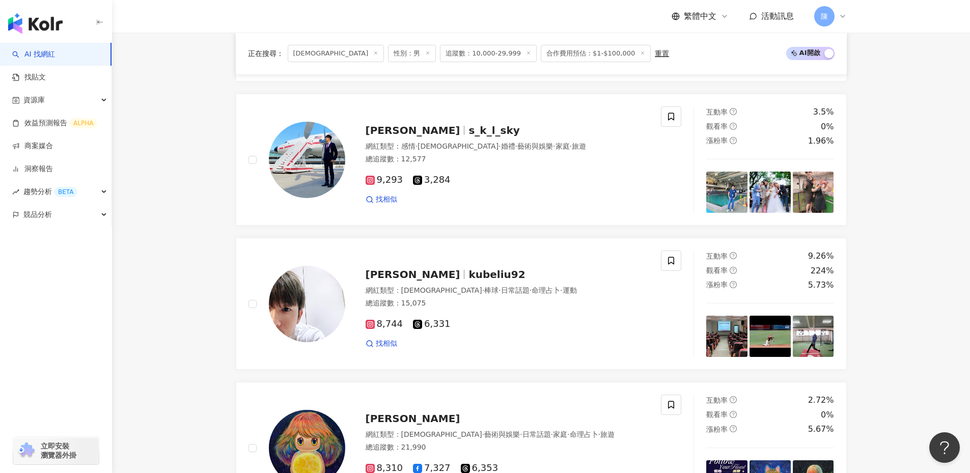
click at [440, 56] on span "追蹤數：10,000-29,999" at bounding box center [488, 53] width 97 height 17
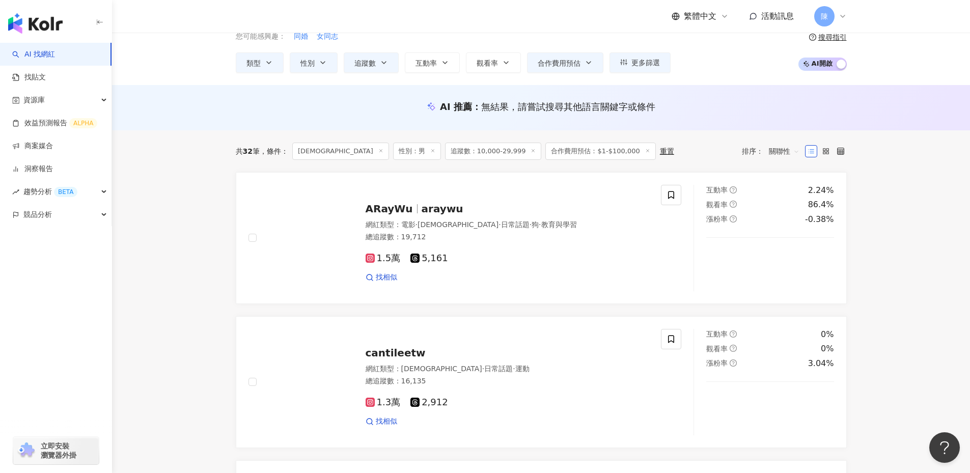
scroll to position [0, 0]
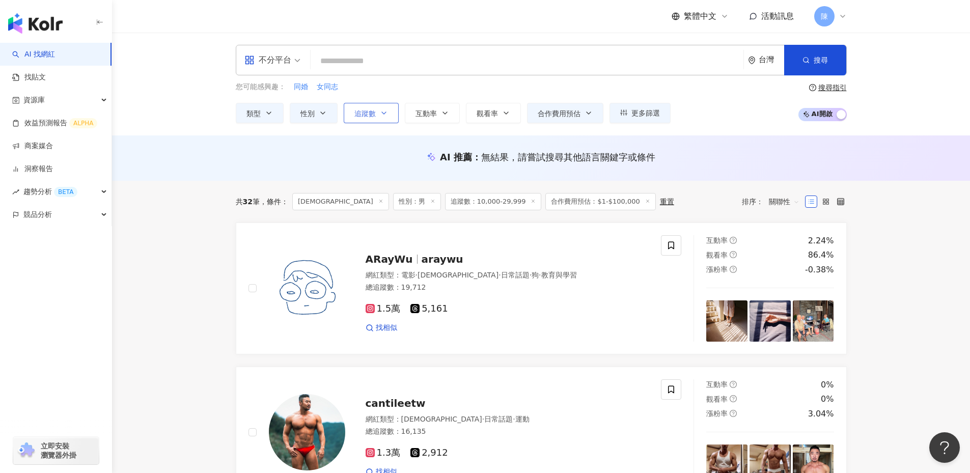
click at [384, 109] on icon "button" at bounding box center [384, 113] width 8 height 8
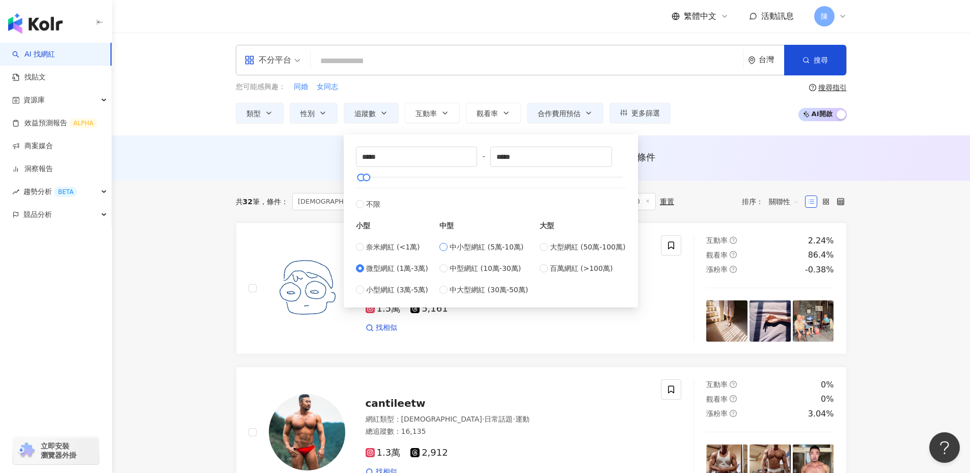
click at [453, 251] on span "中小型網紅 (5萬-10萬)" at bounding box center [487, 246] width 74 height 11
type input "*****"
click at [691, 212] on div "共 32 筆 條件 ： LGBT 性別：男 追蹤數：10,000-29,999 合作費用預估：$1-$100,000 重置 排序： 關聯性" at bounding box center [541, 202] width 611 height 42
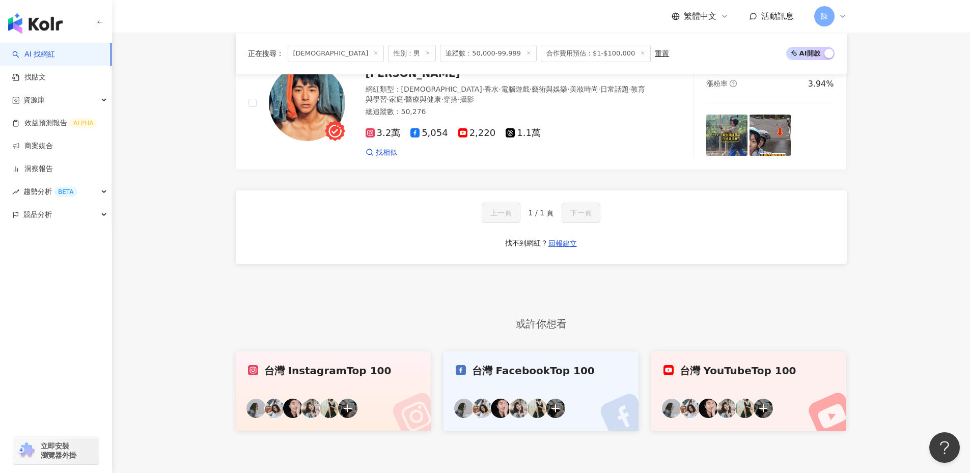
scroll to position [1018, 0]
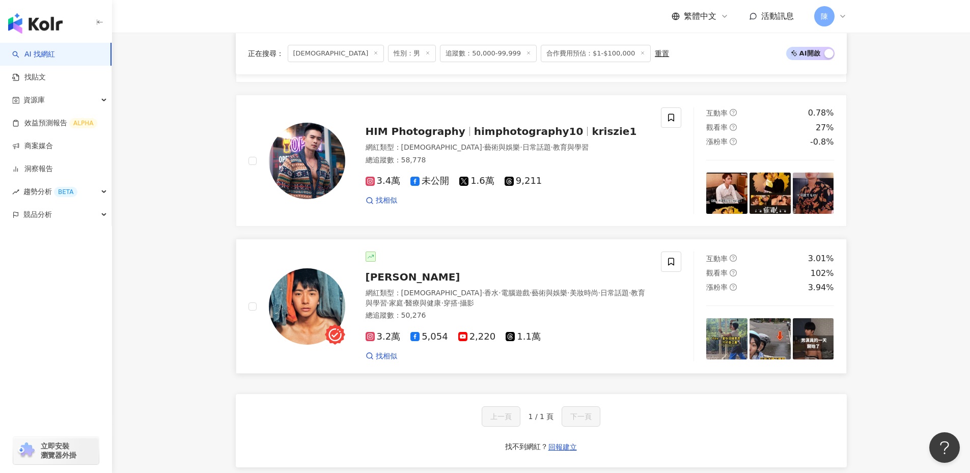
click at [324, 299] on img at bounding box center [307, 306] width 76 height 76
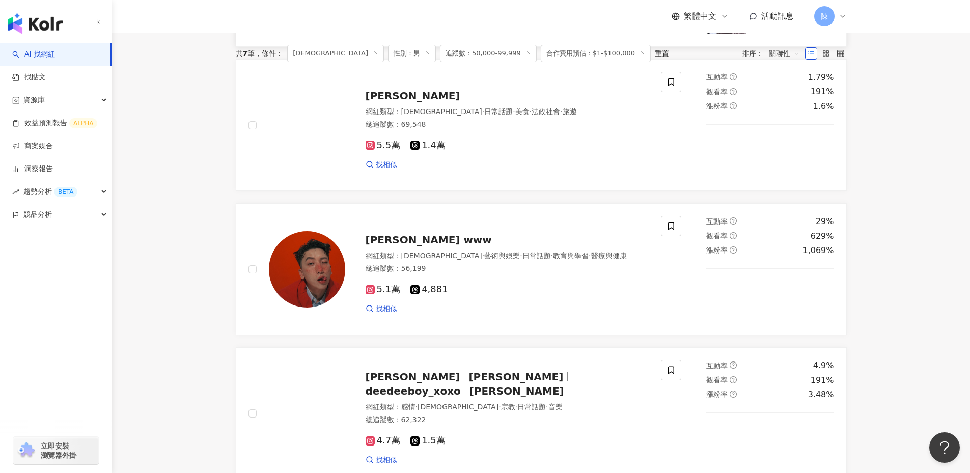
scroll to position [0, 0]
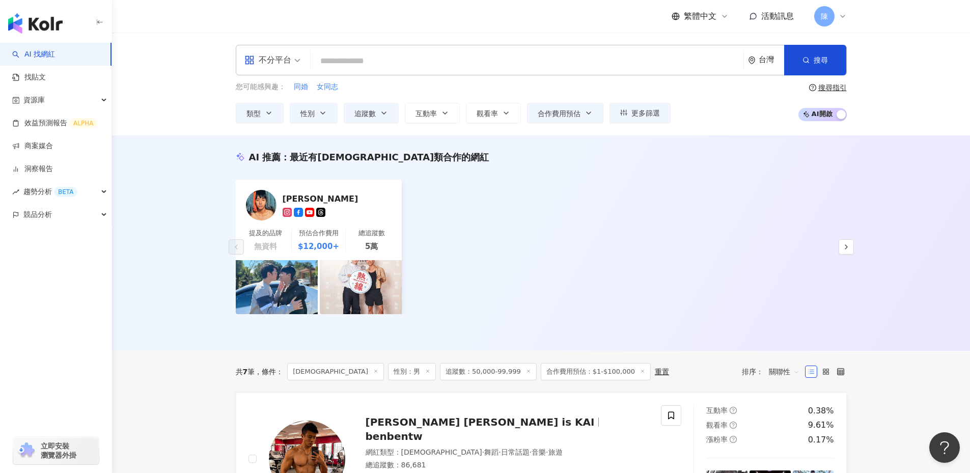
click at [201, 306] on div "AI 推薦 ： 最近有LGBT類合作的網紅 邱千 Elio 提及的品牌 無資料 預估合作費用 $12,000+ 總追蹤數 5萬 對您有幫助嗎？" at bounding box center [541, 242] width 858 height 215
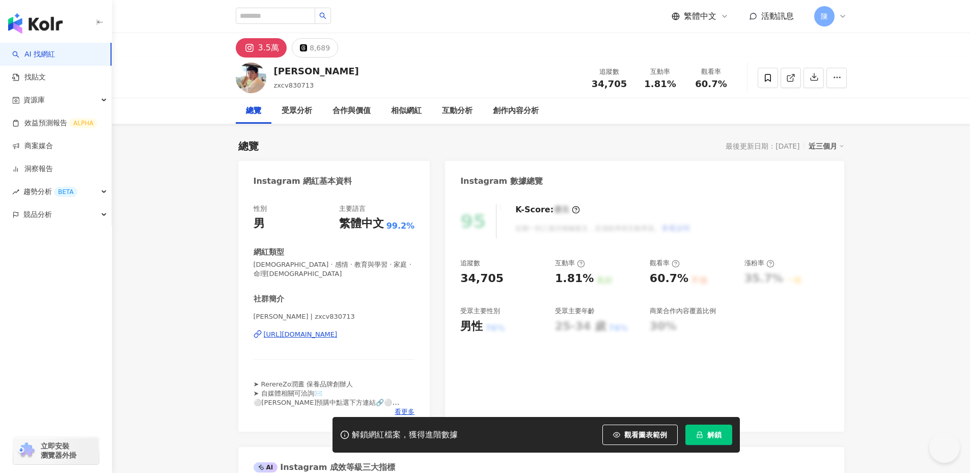
click at [338, 330] on div "https://www.instagram.com/zxcv830713/" at bounding box center [301, 334] width 74 height 9
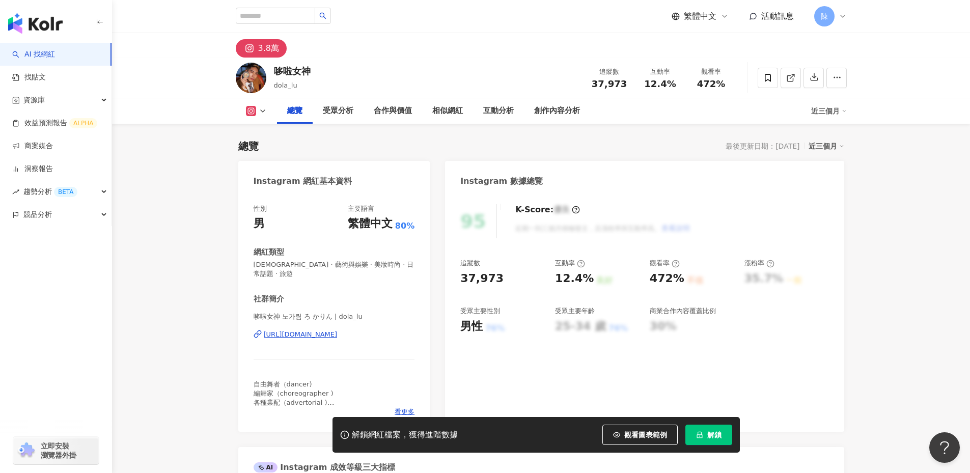
click at [300, 330] on div "https://www.instagram.com/dola_lu/" at bounding box center [301, 334] width 74 height 9
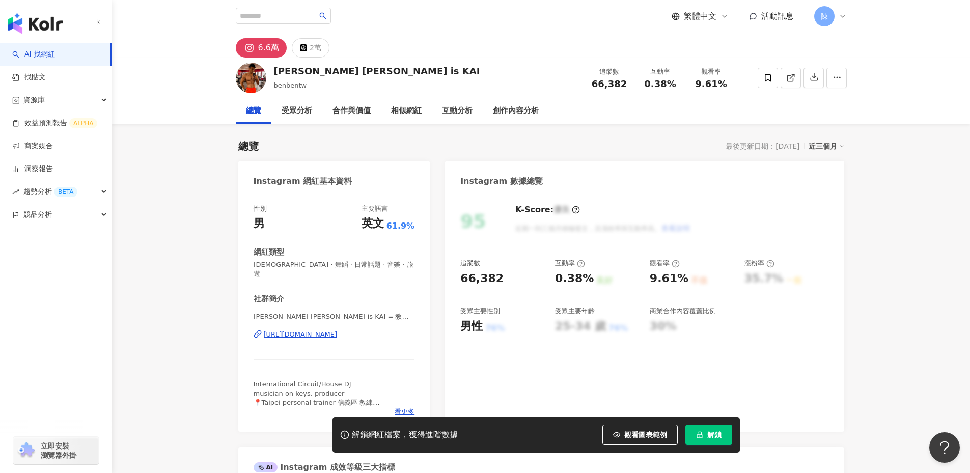
click at [338, 330] on div "[URL][DOMAIN_NAME]" at bounding box center [301, 334] width 74 height 9
